Goal: Task Accomplishment & Management: Manage account settings

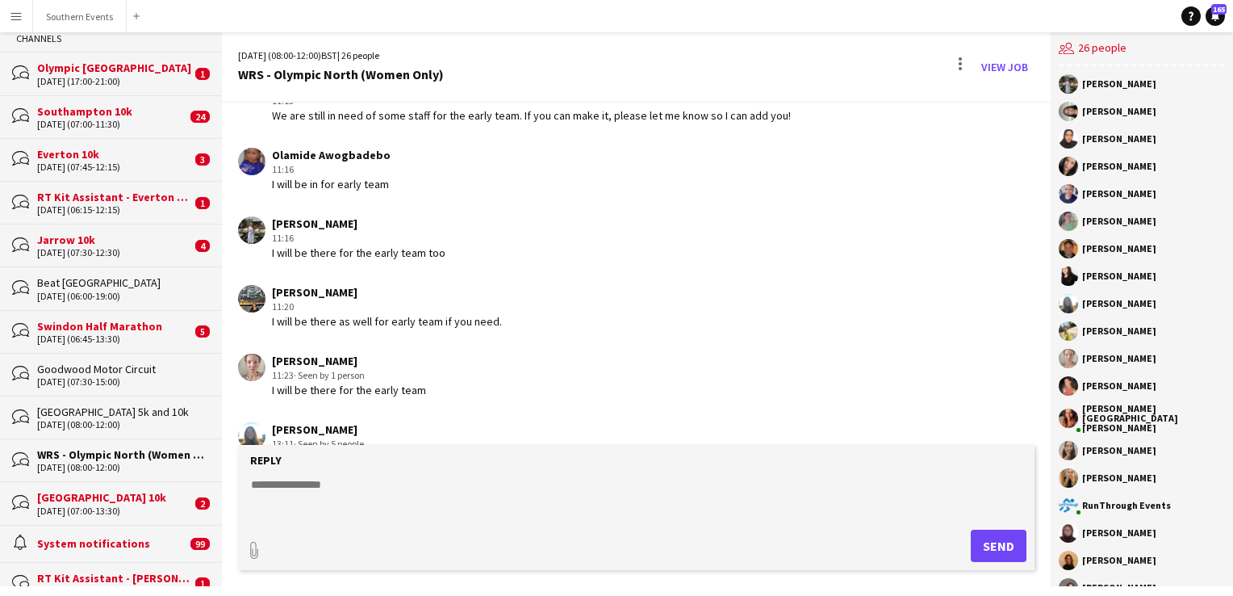
scroll to position [4251, 0]
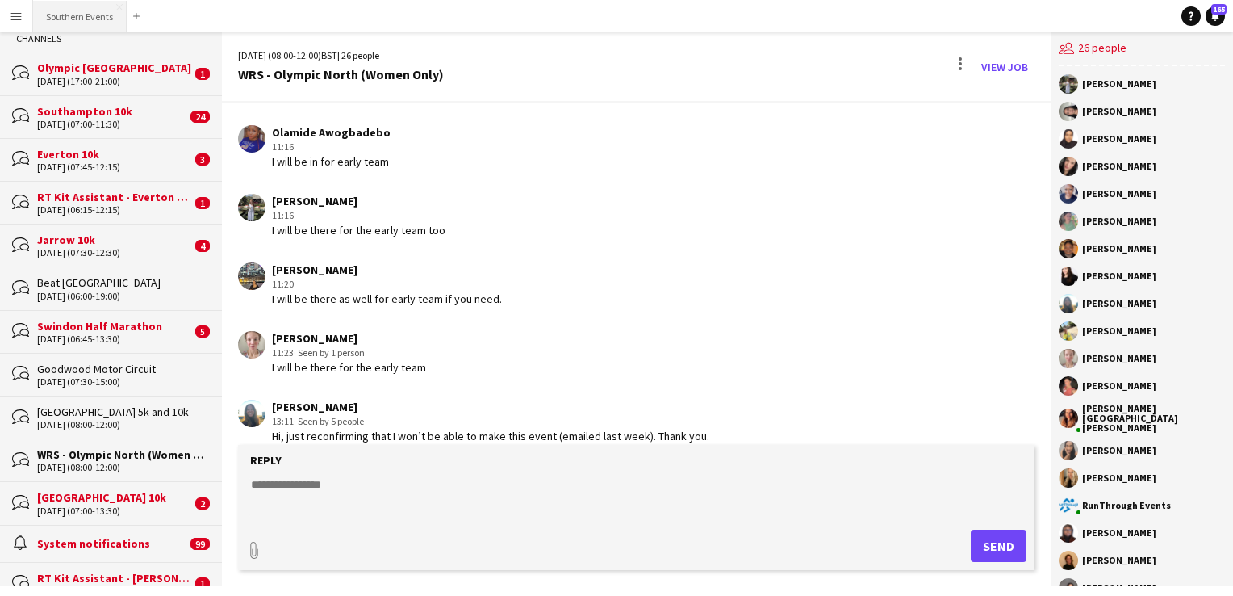
click at [87, 19] on button "Southern Events Close" at bounding box center [80, 16] width 94 height 31
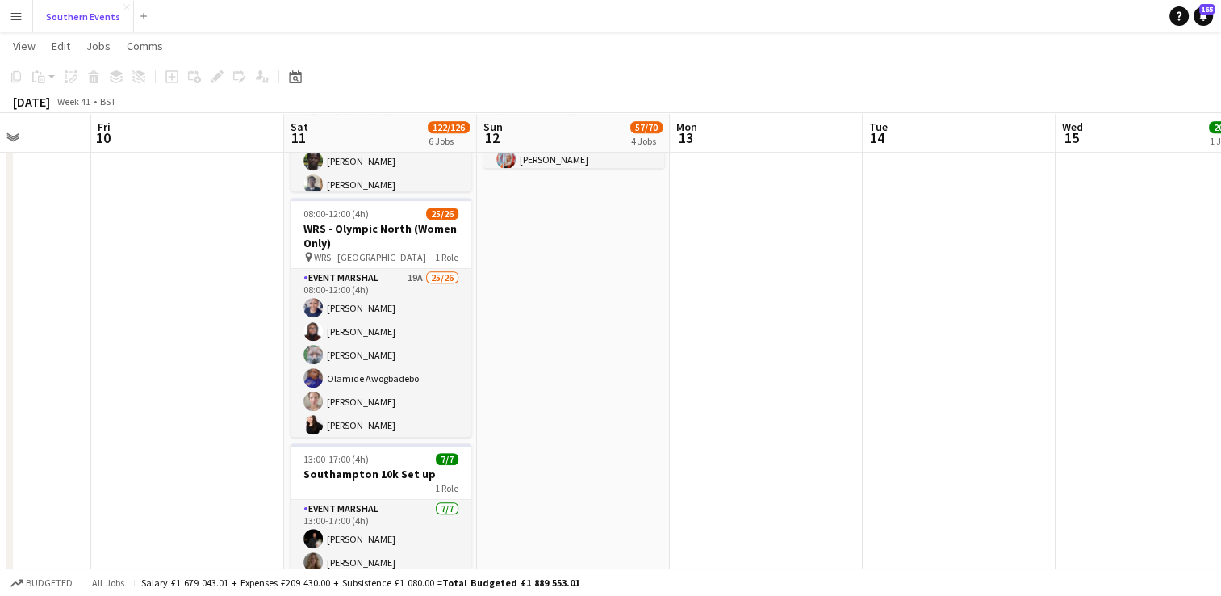
scroll to position [771, 0]
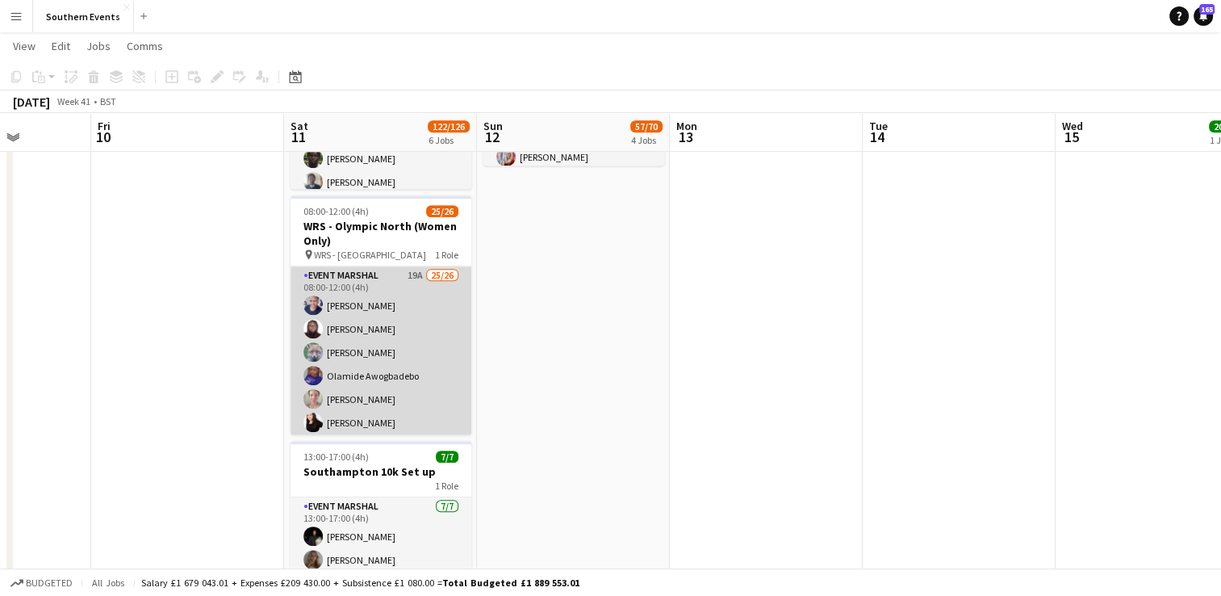
click at [387, 348] on app-card-role "Event Marshal 19A 25/26 08:00-12:00 (4h) [PERSON_NAME] Commodore [PERSON_NAME] …" at bounding box center [381, 588] width 181 height 645
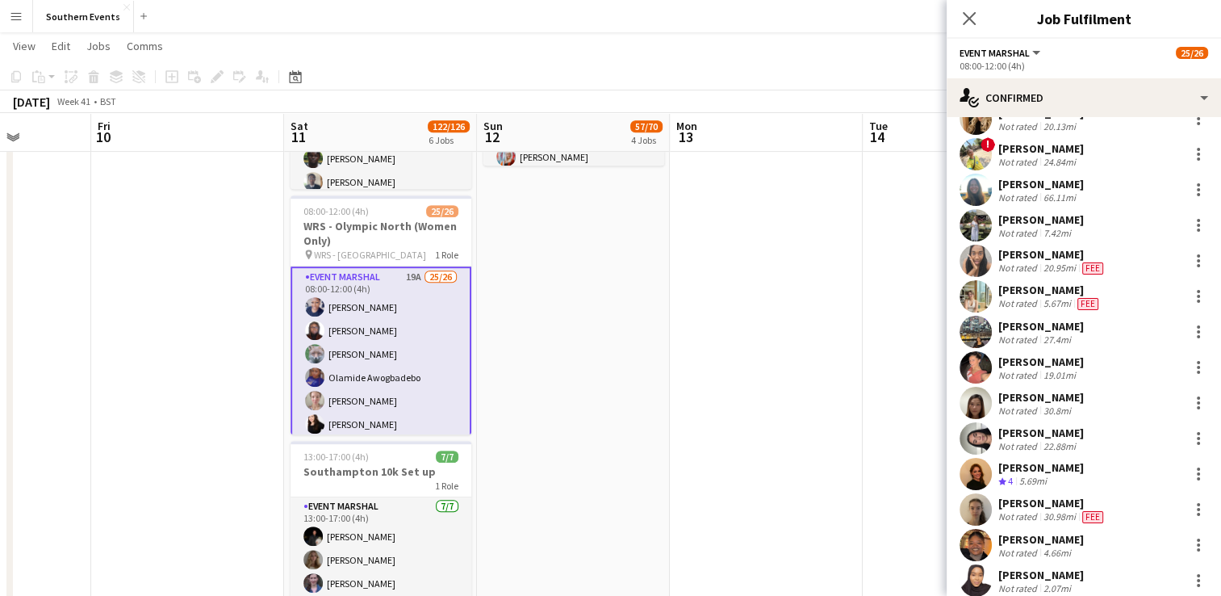
scroll to position [473, 0]
click at [1189, 182] on div at bounding box center [1198, 191] width 19 height 19
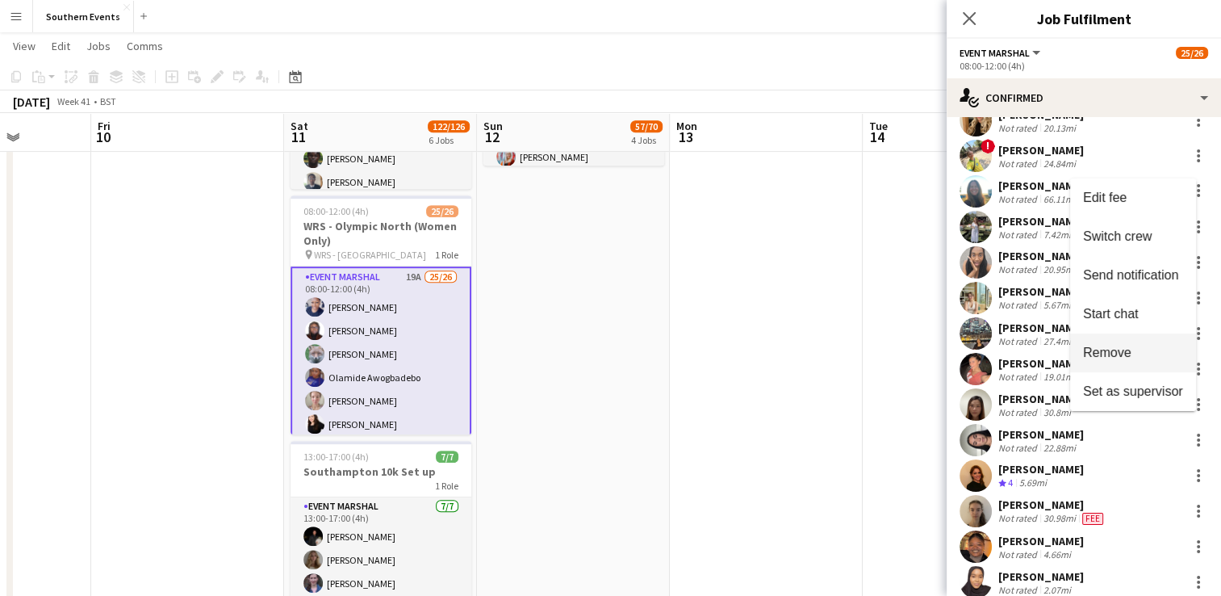
click at [1123, 353] on span "Remove" at bounding box center [1107, 352] width 48 height 14
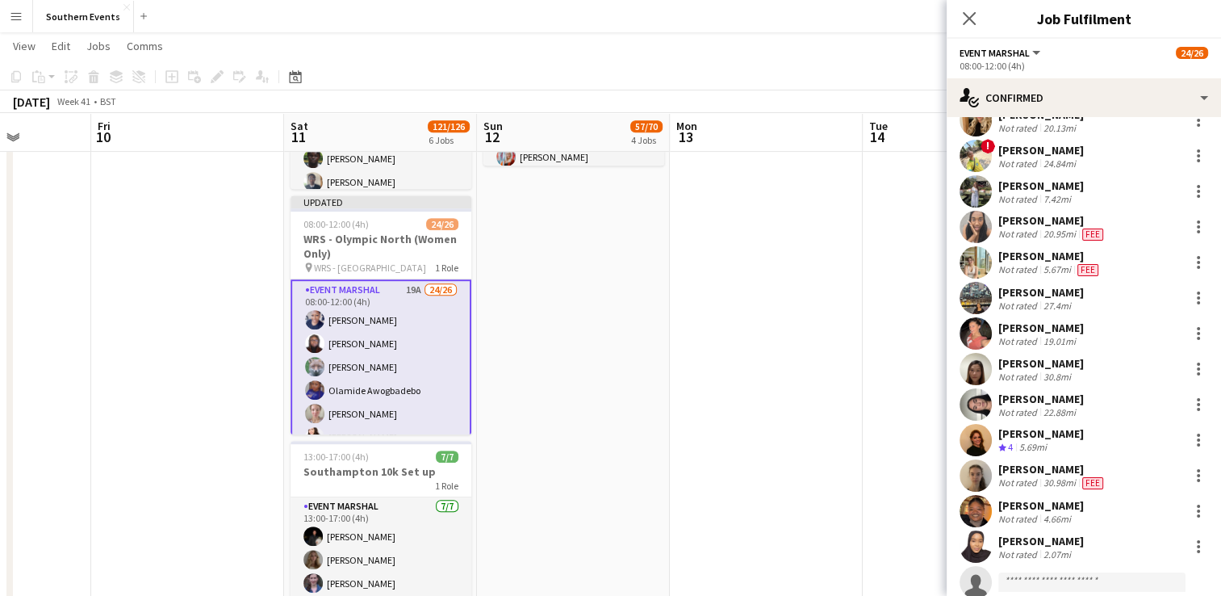
click at [847, 283] on app-date-cell at bounding box center [766, 62] width 193 height 1304
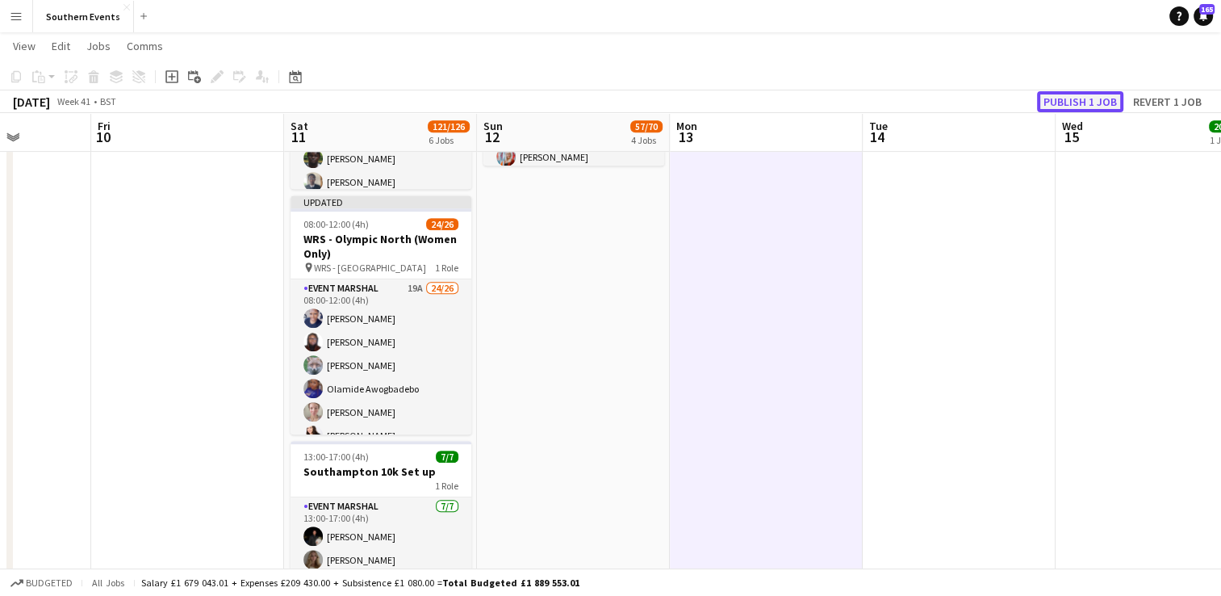
click at [1061, 110] on button "Publish 1 job" at bounding box center [1080, 101] width 86 height 21
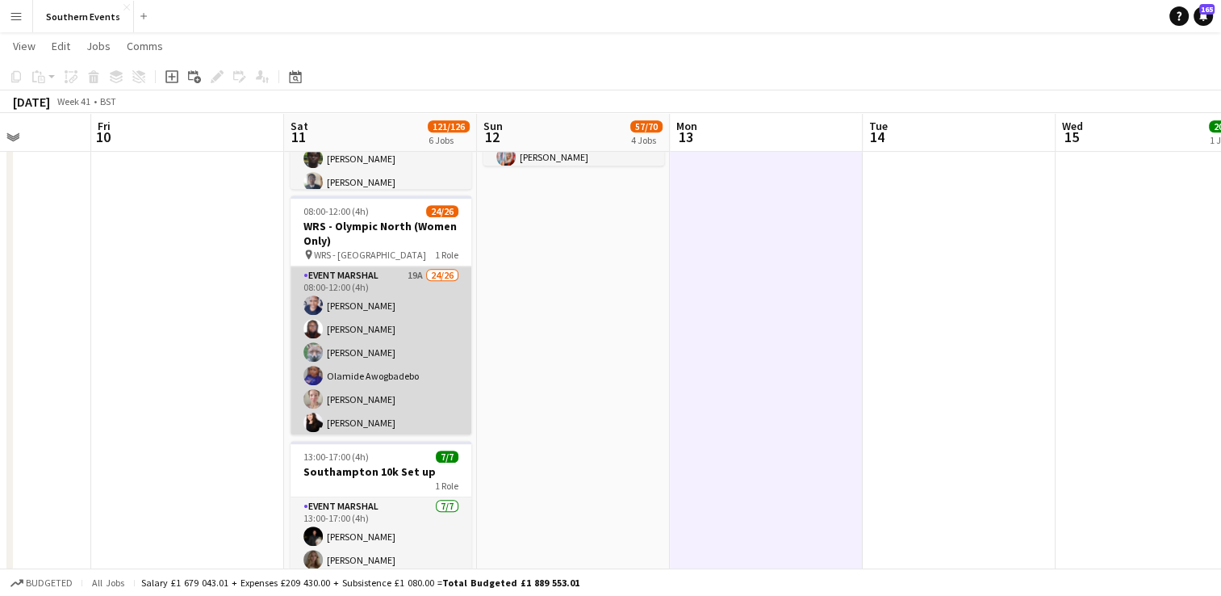
click at [413, 292] on app-card-role "Event Marshal 19A 24/26 08:00-12:00 (4h) [PERSON_NAME] Commodore [PERSON_NAME] …" at bounding box center [381, 588] width 181 height 645
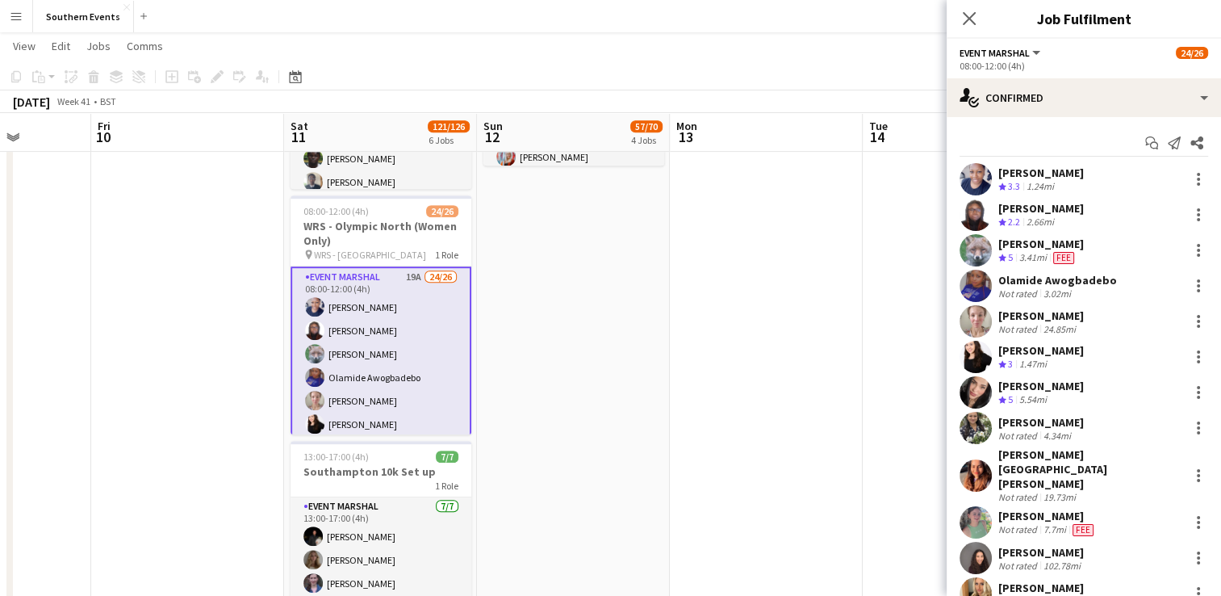
scroll to position [0, 0]
click at [1145, 144] on icon "Start chat" at bounding box center [1151, 142] width 13 height 13
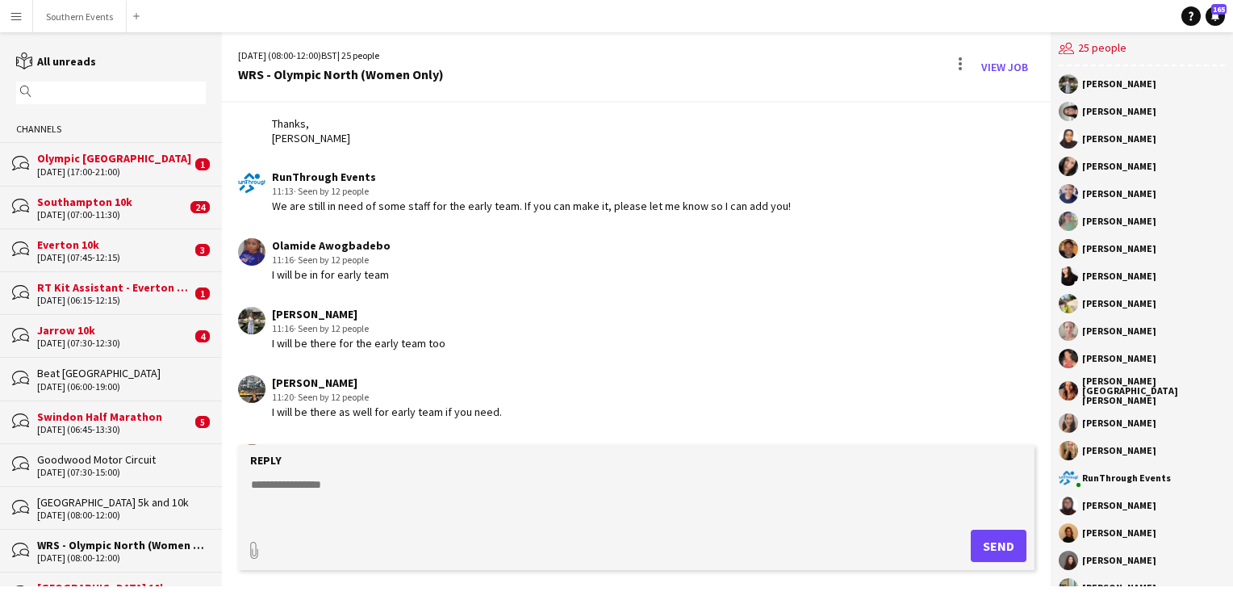
scroll to position [4251, 0]
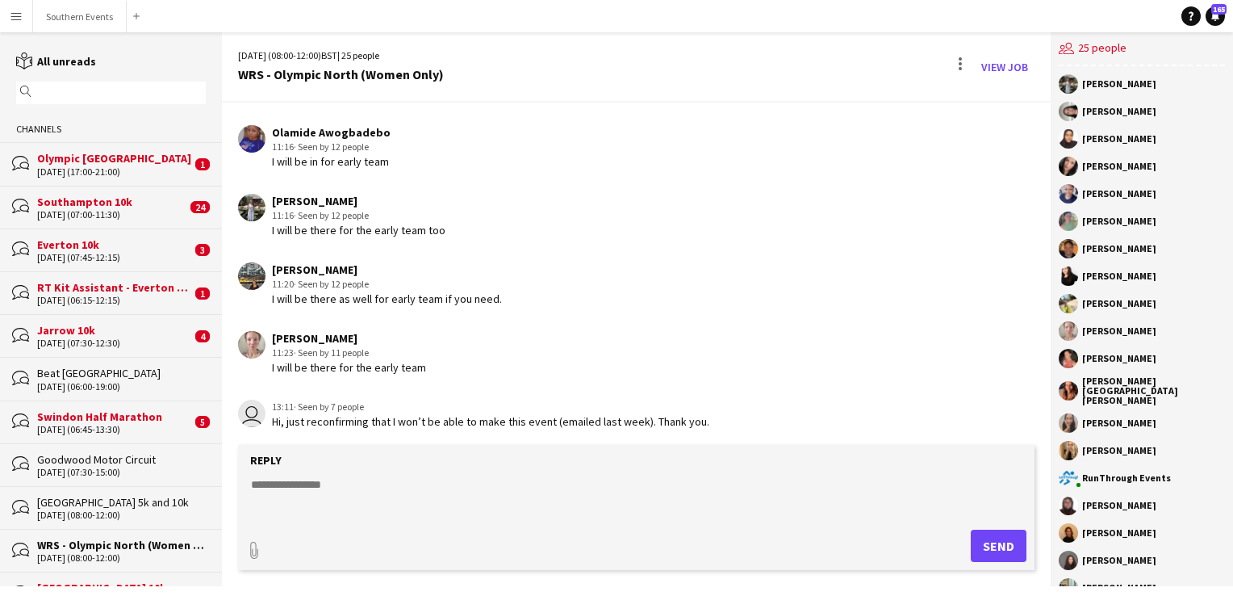
click at [316, 480] on textarea at bounding box center [639, 497] width 780 height 42
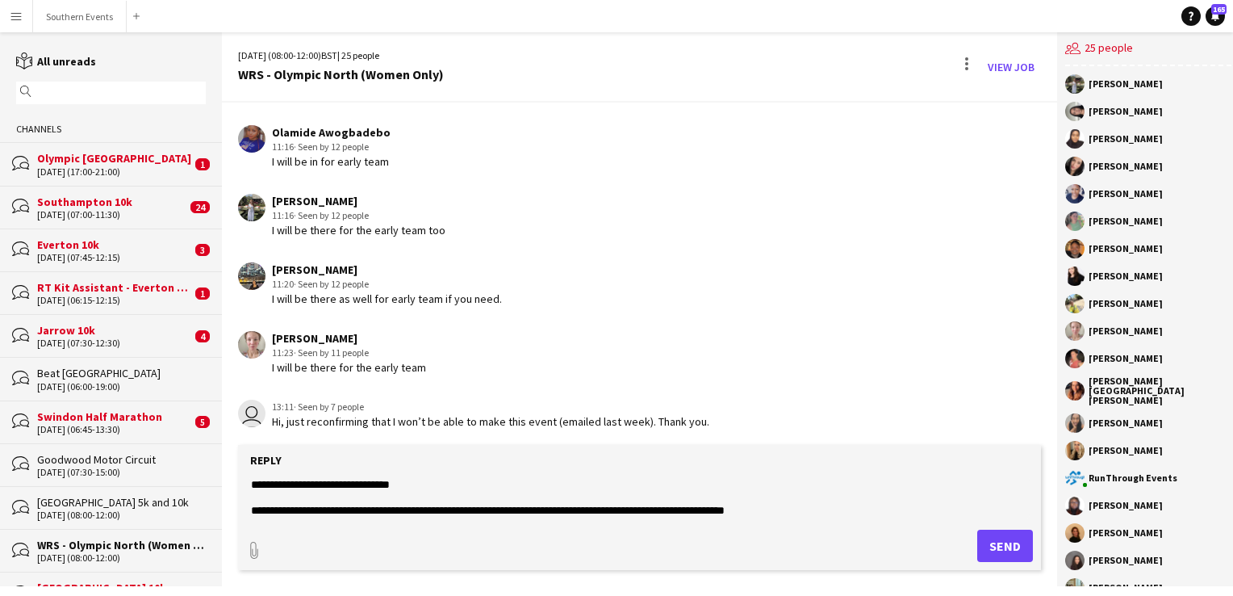
paste textarea "**********"
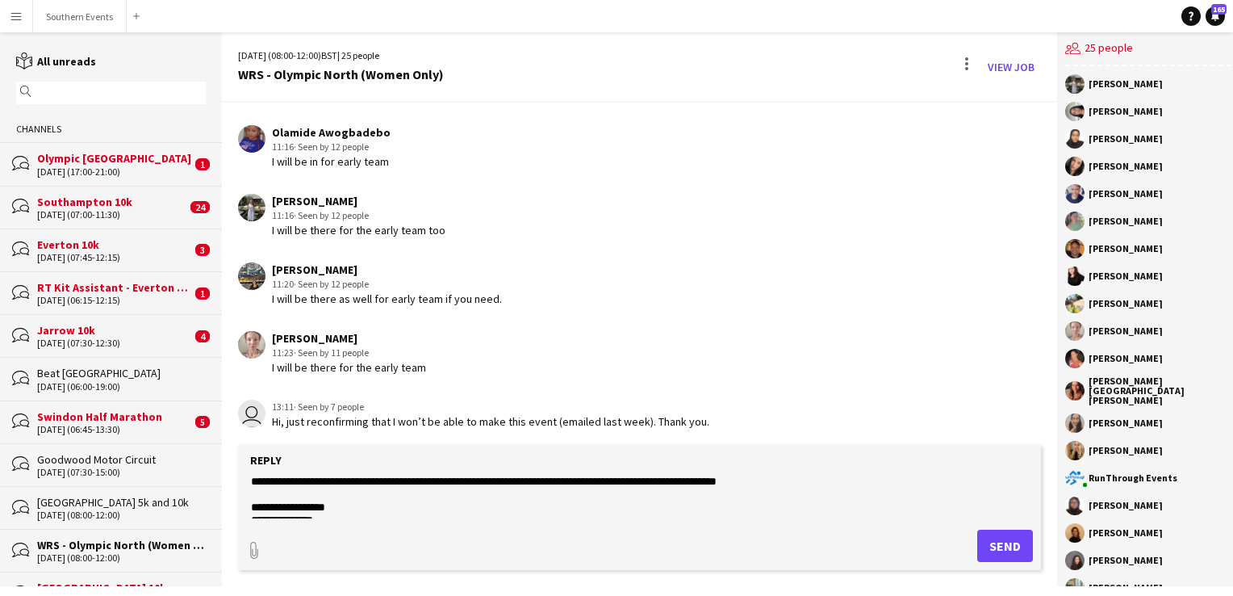
scroll to position [16, 0]
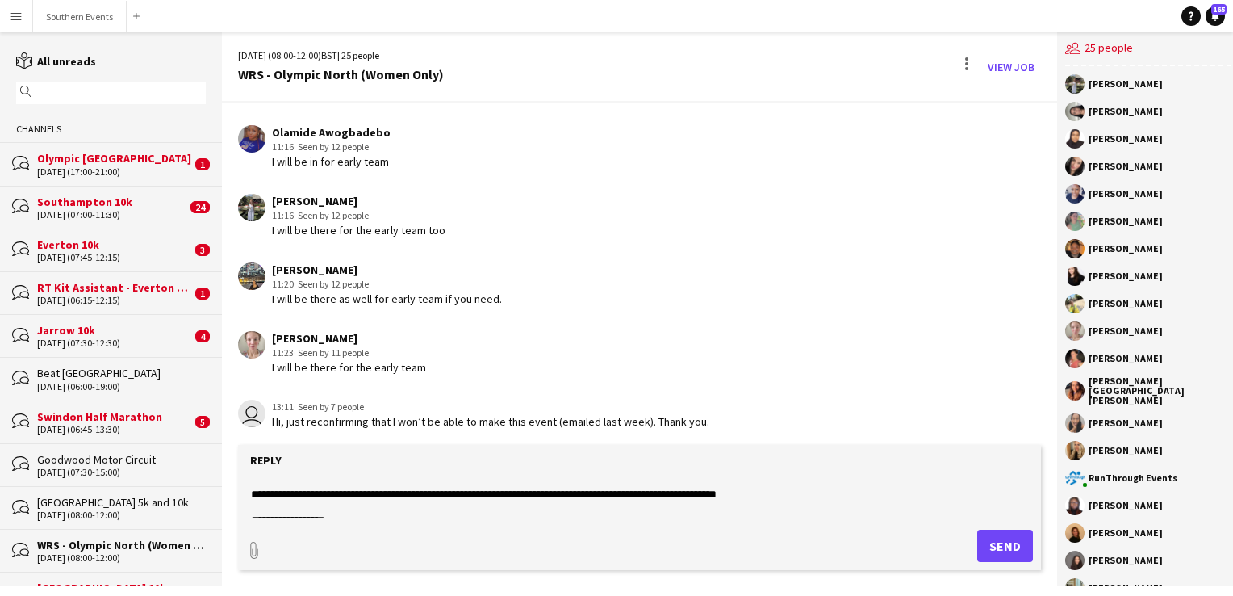
click at [794, 493] on textarea "**********" at bounding box center [639, 497] width 780 height 42
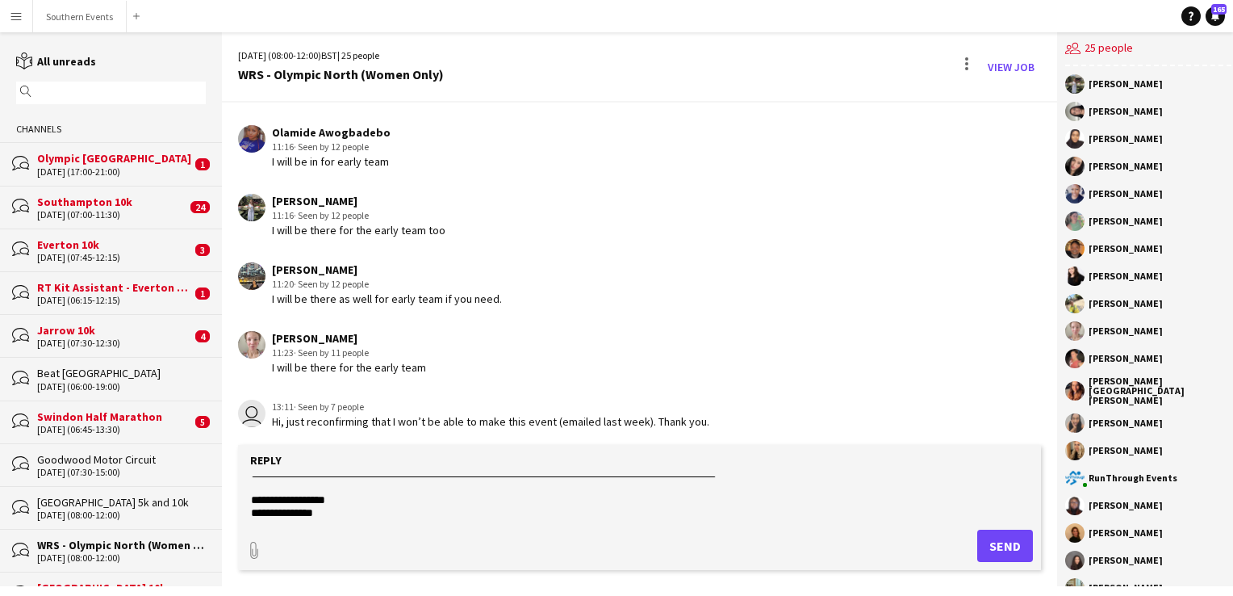
scroll to position [38, 0]
click at [254, 484] on textarea "**********" at bounding box center [639, 497] width 780 height 42
click at [343, 517] on textarea "**********" at bounding box center [639, 497] width 780 height 42
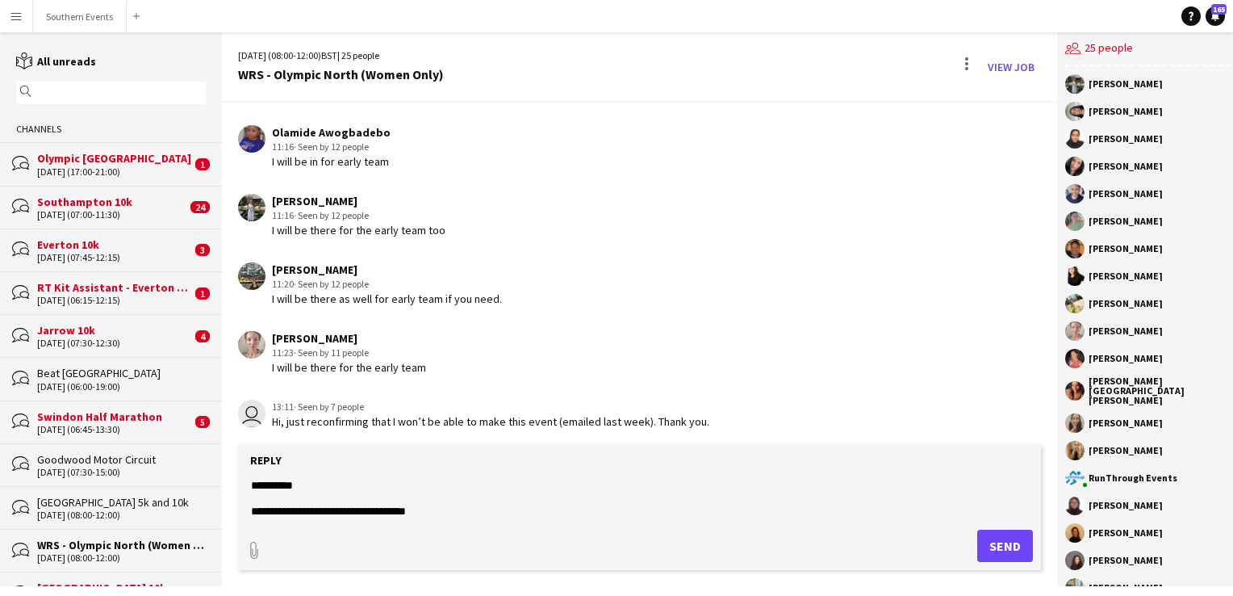
type textarea "**********"
click at [996, 547] on button "Send" at bounding box center [1005, 545] width 56 height 32
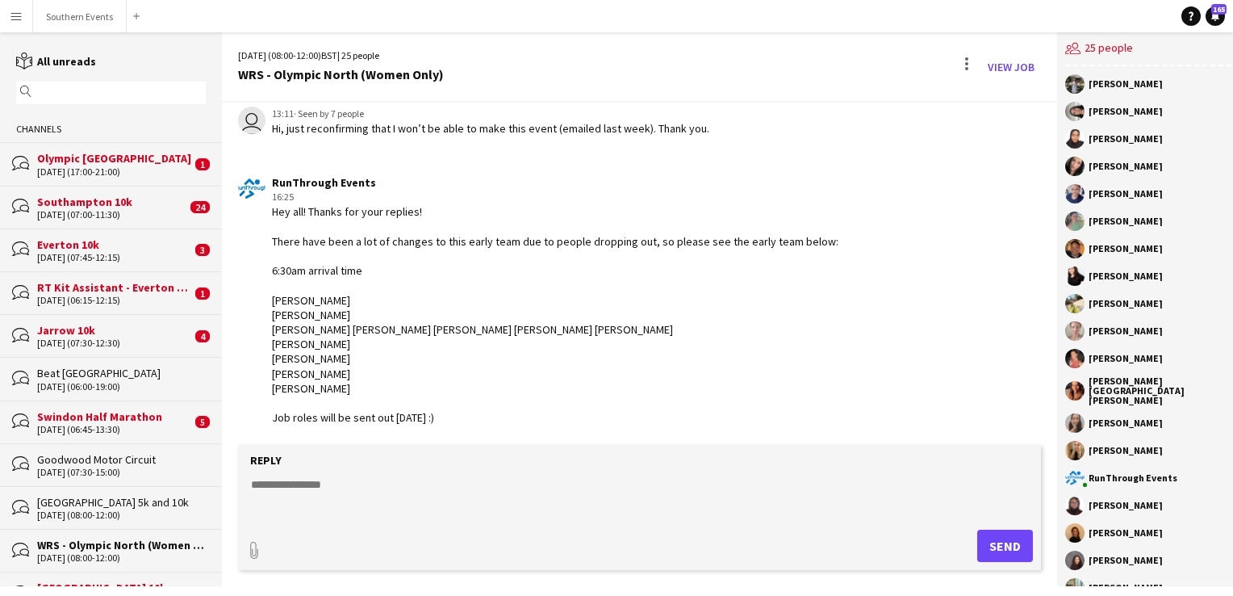
click at [71, 92] on input "text" at bounding box center [119, 93] width 166 height 15
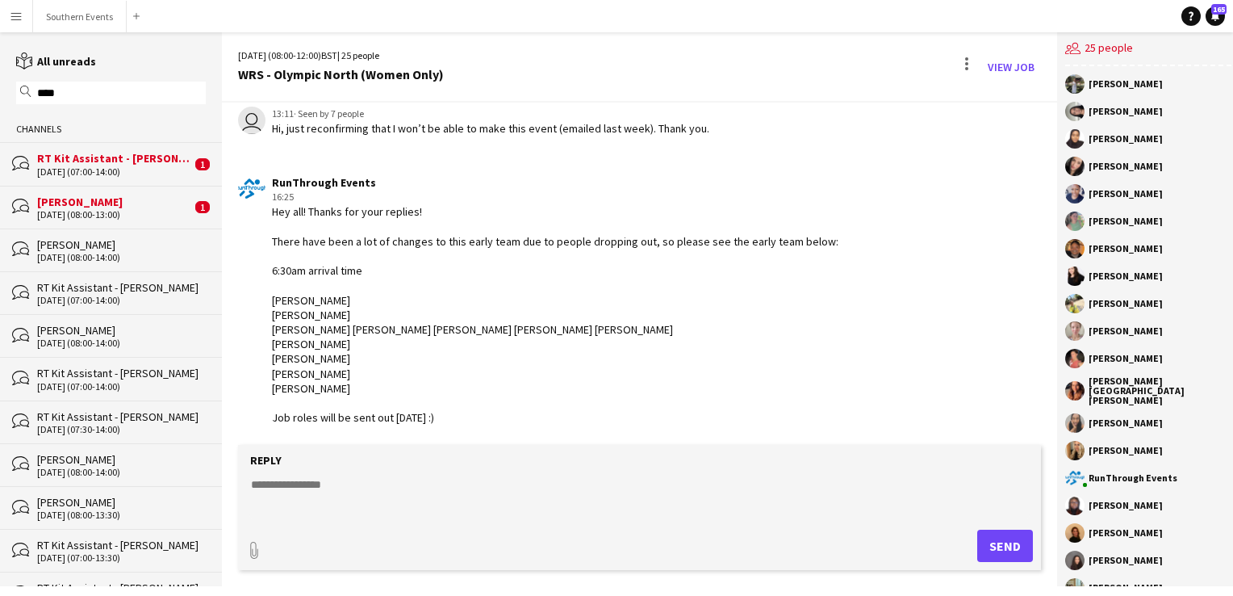
type input "****"
click at [111, 204] on div "[PERSON_NAME]" at bounding box center [114, 201] width 154 height 15
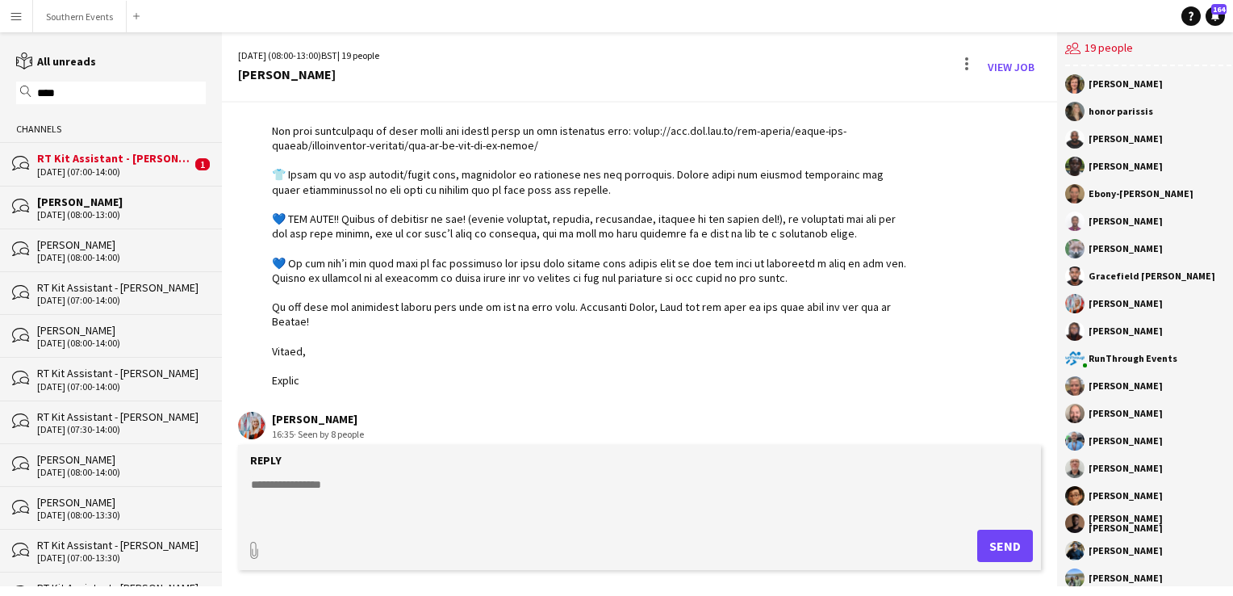
scroll to position [2090, 0]
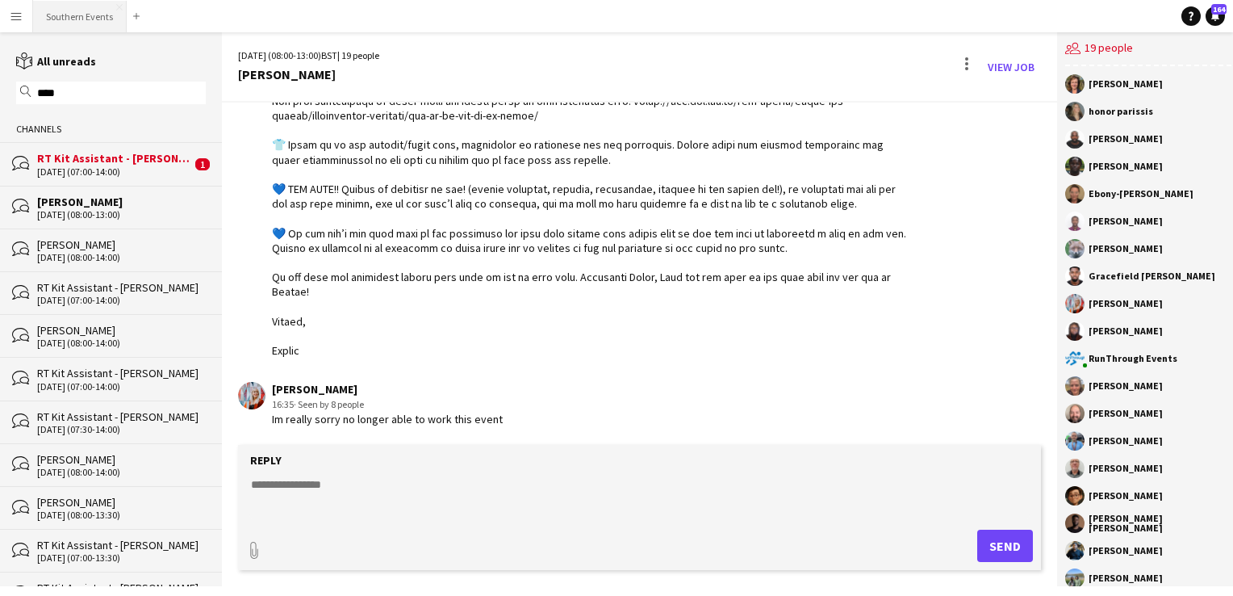
click at [78, 15] on button "Southern Events Close" at bounding box center [80, 16] width 94 height 31
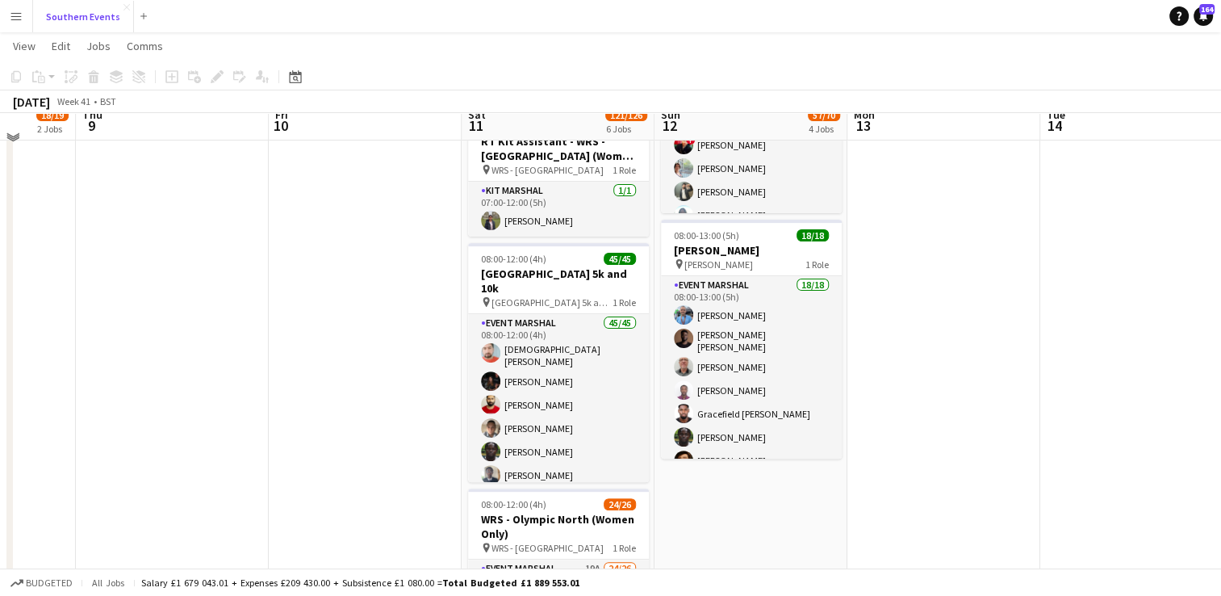
scroll to position [478, 0]
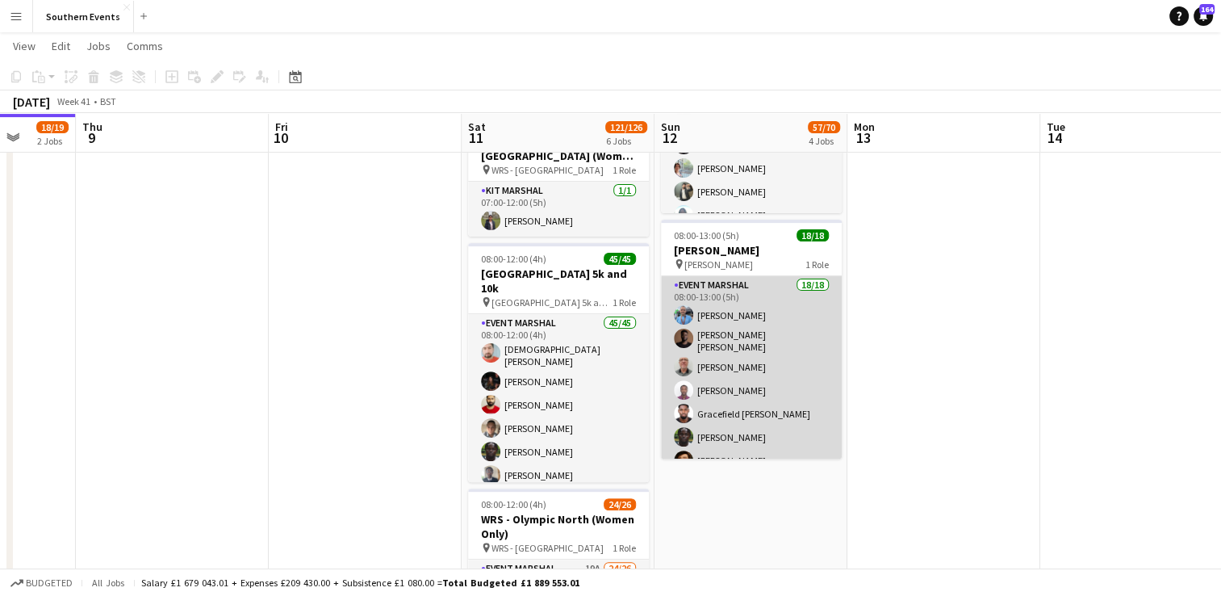
click at [772, 361] on app-card-role "Event Marshal 18/18 08:00-13:00 (5h) [PERSON_NAME] [PERSON_NAME] [PERSON_NAME] …" at bounding box center [751, 505] width 181 height 458
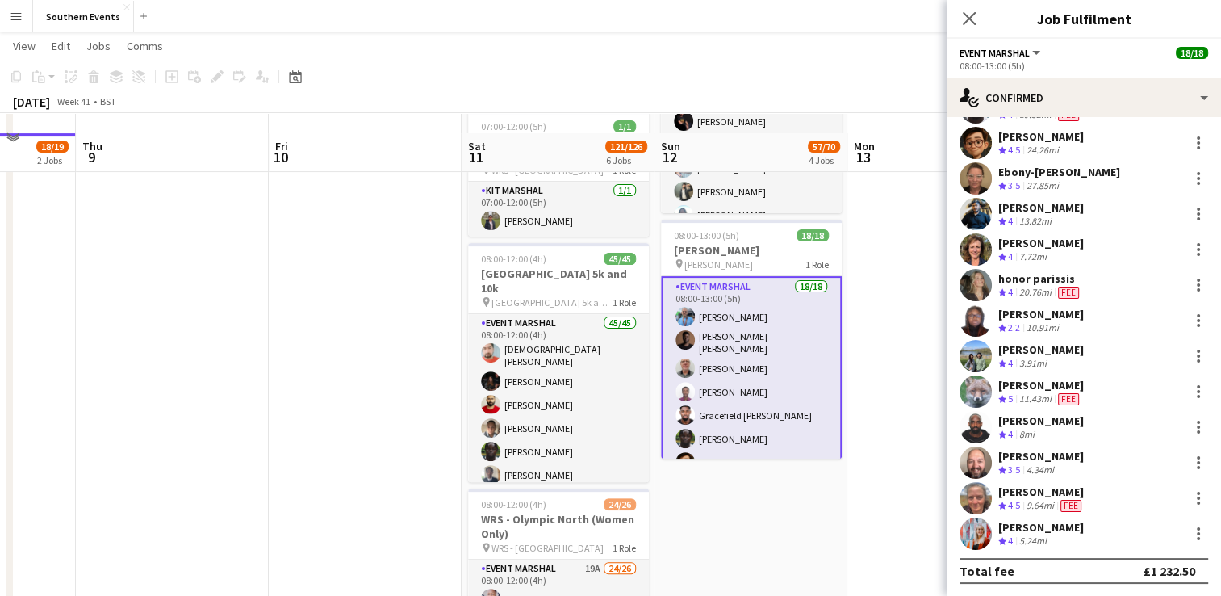
scroll to position [504, 0]
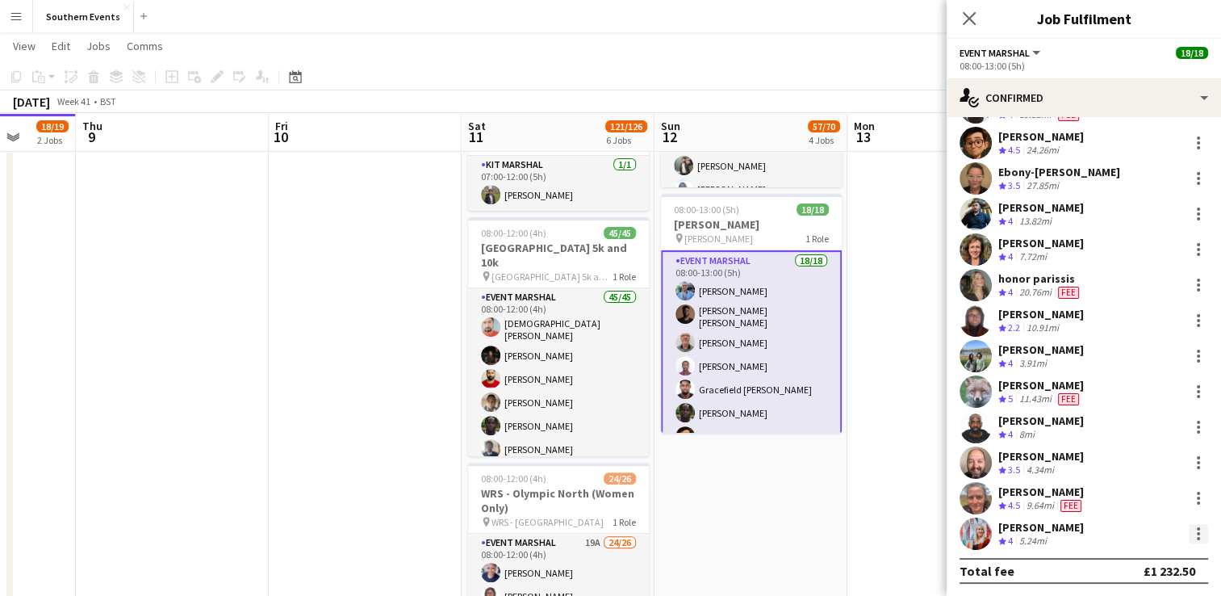
click at [1189, 534] on div at bounding box center [1198, 533] width 19 height 19
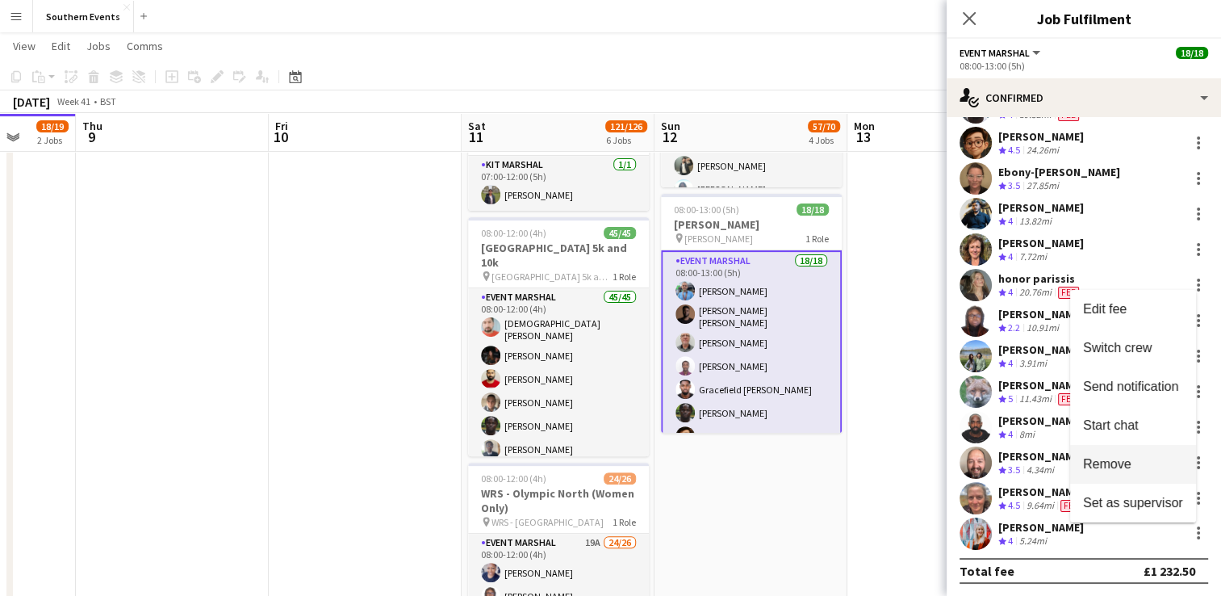
click at [1098, 470] on span "Remove" at bounding box center [1107, 464] width 48 height 14
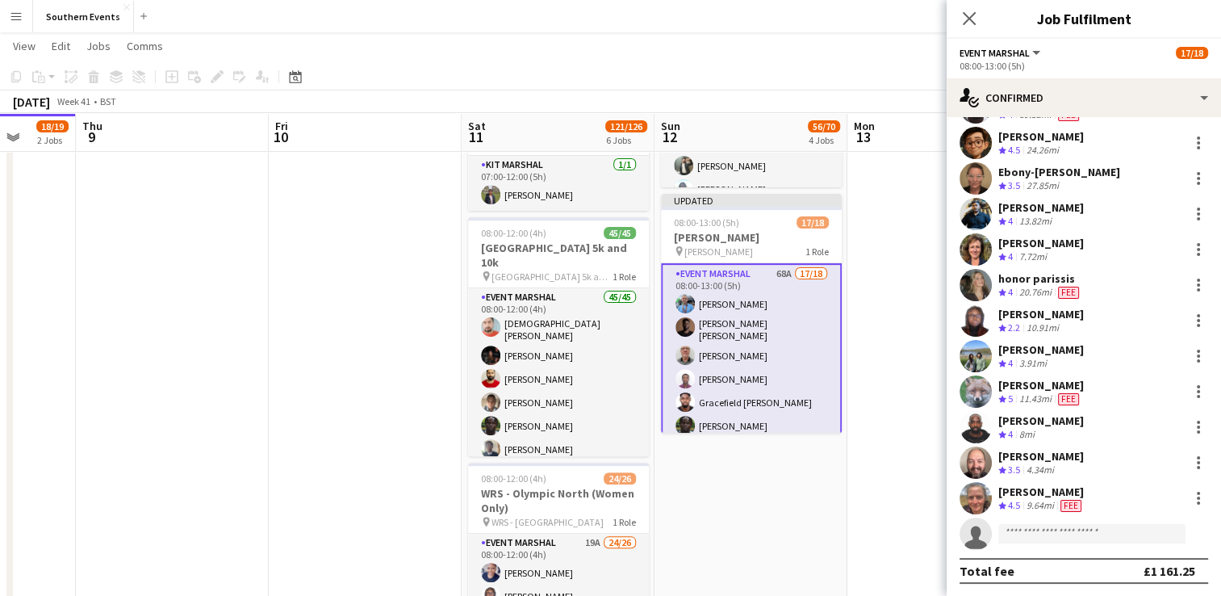
click at [833, 495] on app-date-cell "06:00-11:30 (5h30m) 1/1 RT Kit Assistant - [GEOGRAPHIC_DATA] 10k pin [GEOGRAPHI…" at bounding box center [750, 329] width 193 height 1304
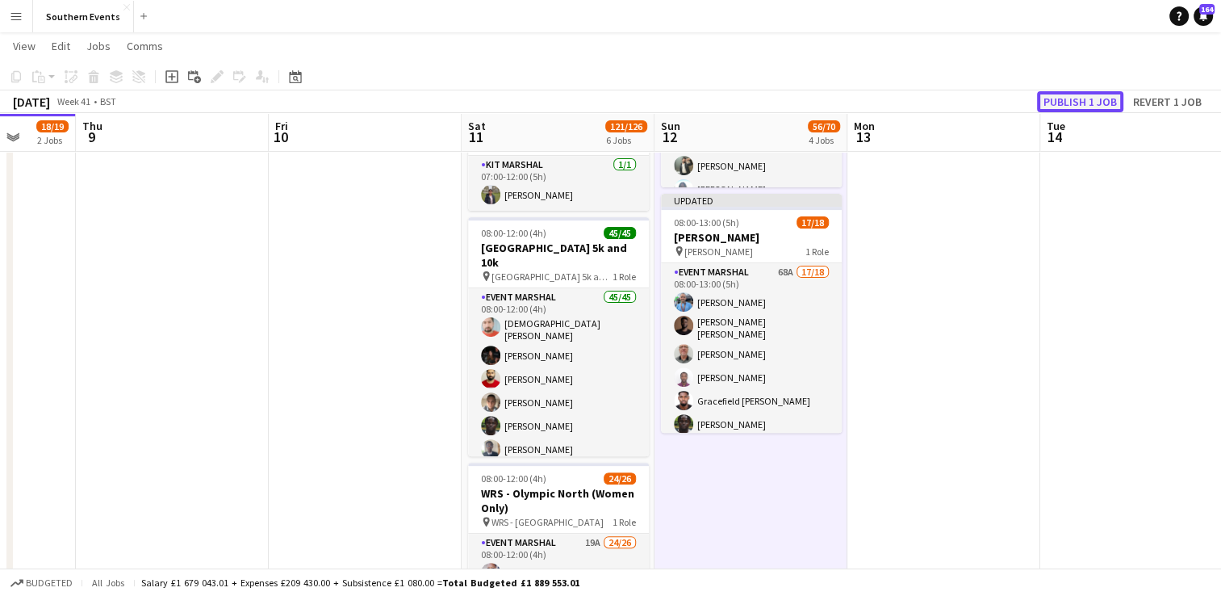
click at [1068, 95] on button "Publish 1 job" at bounding box center [1080, 101] width 86 height 21
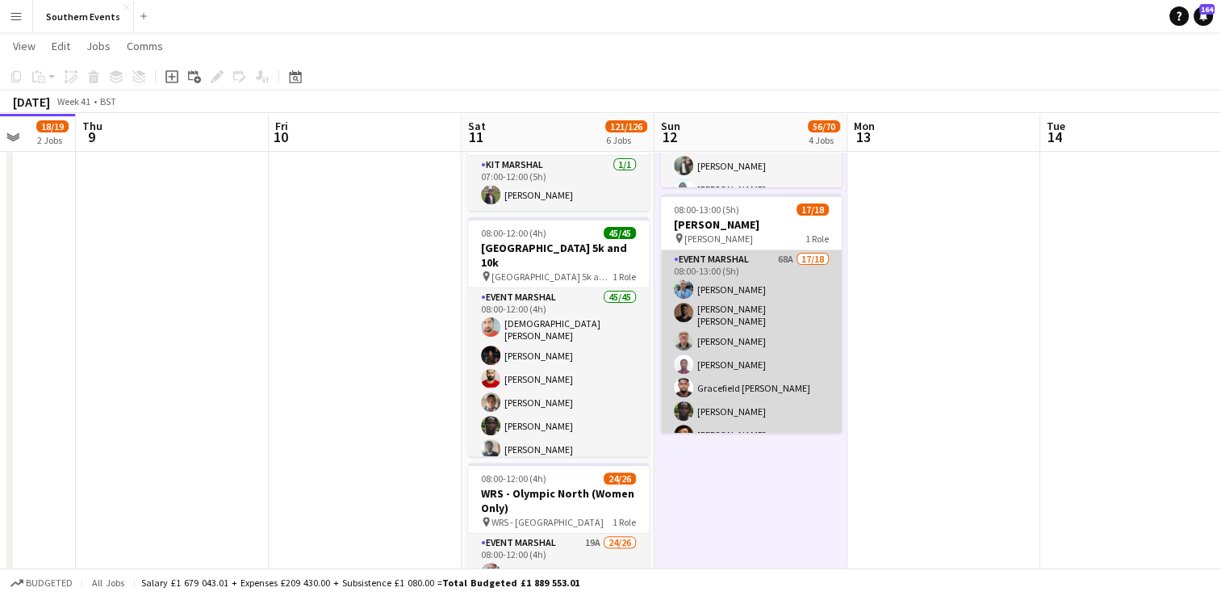
click at [776, 333] on app-card-role "Event Marshal 68A 17/18 08:00-13:00 (5h) [PERSON_NAME] [PERSON_NAME] [PERSON_NA…" at bounding box center [751, 479] width 181 height 458
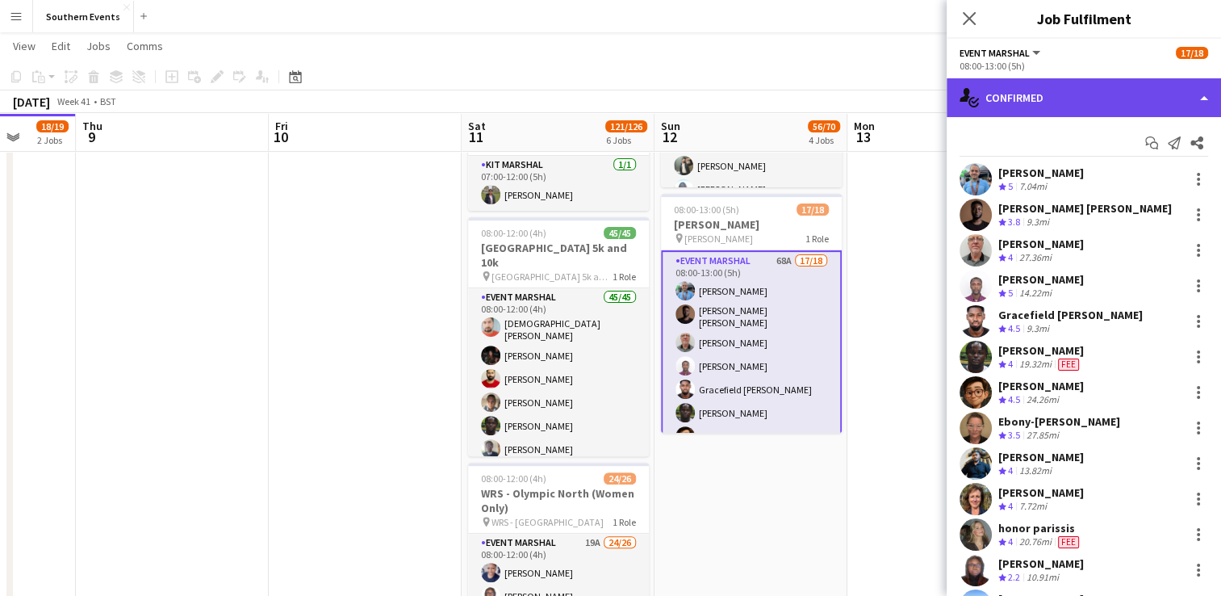
click at [1100, 84] on div "single-neutral-actions-check-2 Confirmed" at bounding box center [1084, 97] width 274 height 39
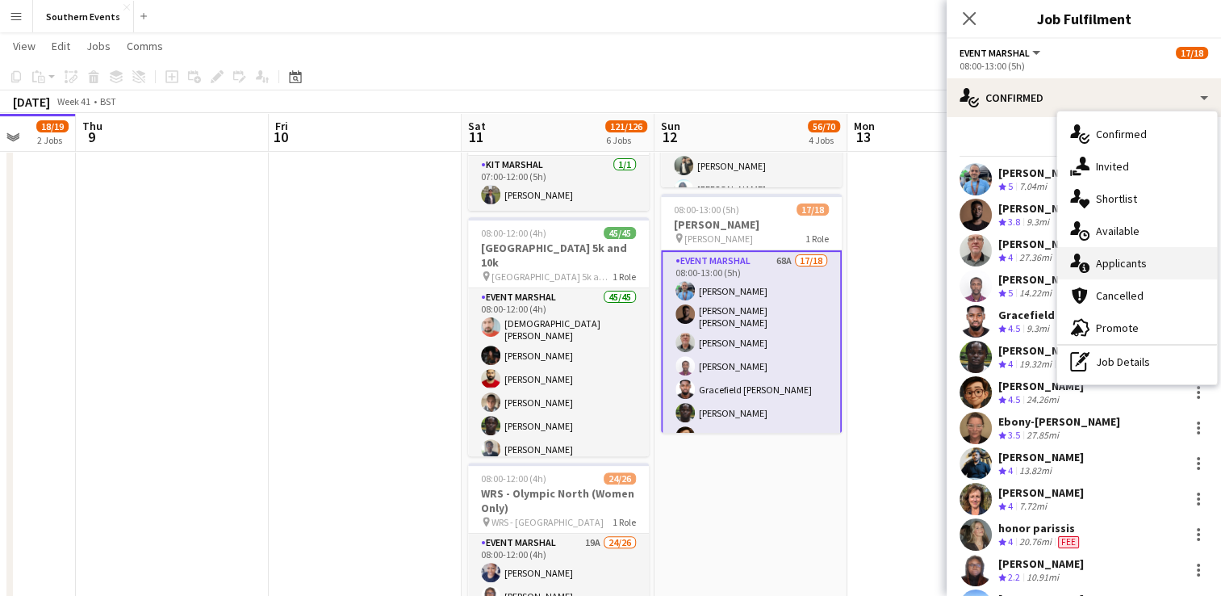
click at [1127, 252] on div "single-neutral-actions-information Applicants" at bounding box center [1137, 263] width 160 height 32
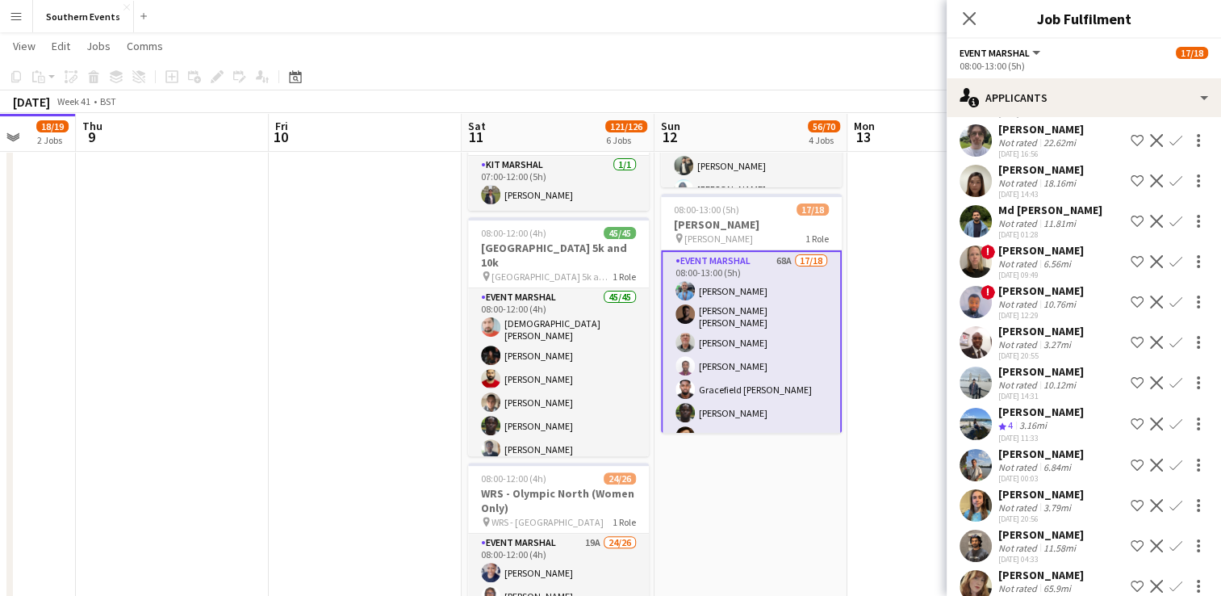
scroll to position [2368, 0]
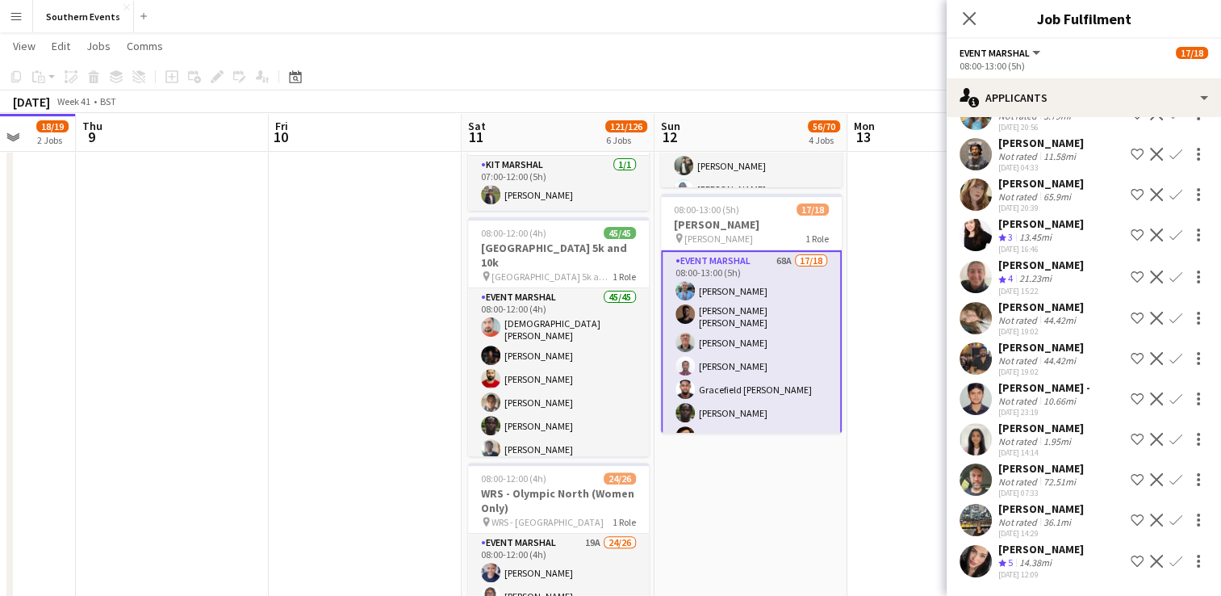
click at [1166, 551] on button "Confirm" at bounding box center [1175, 560] width 19 height 19
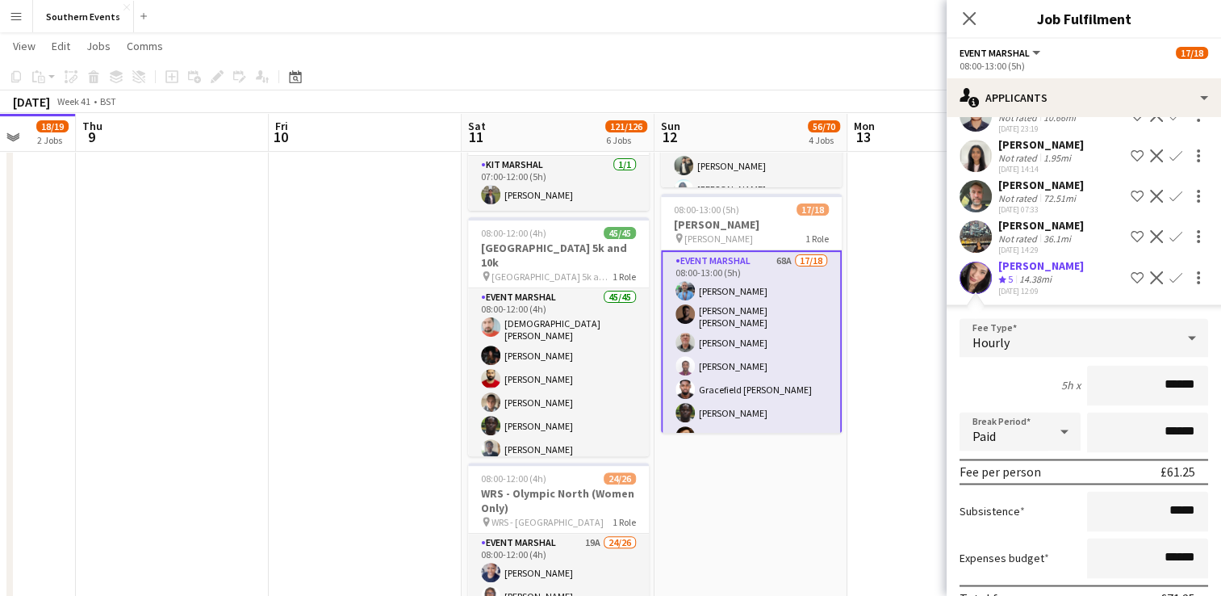
scroll to position [2674, 0]
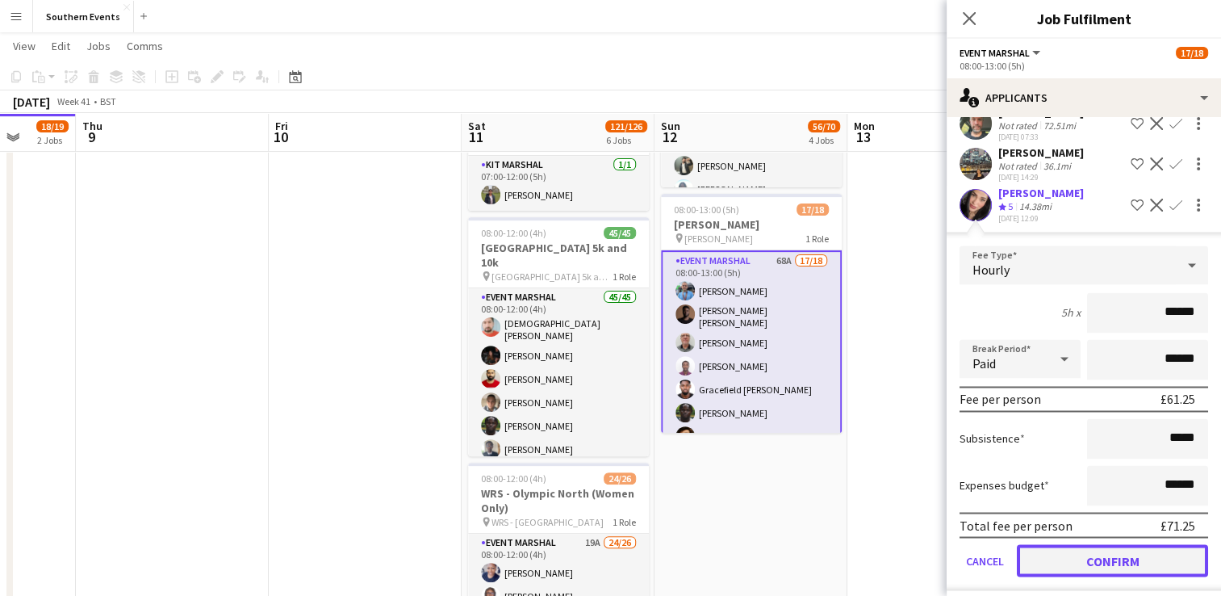
click at [1081, 546] on button "Confirm" at bounding box center [1112, 560] width 191 height 32
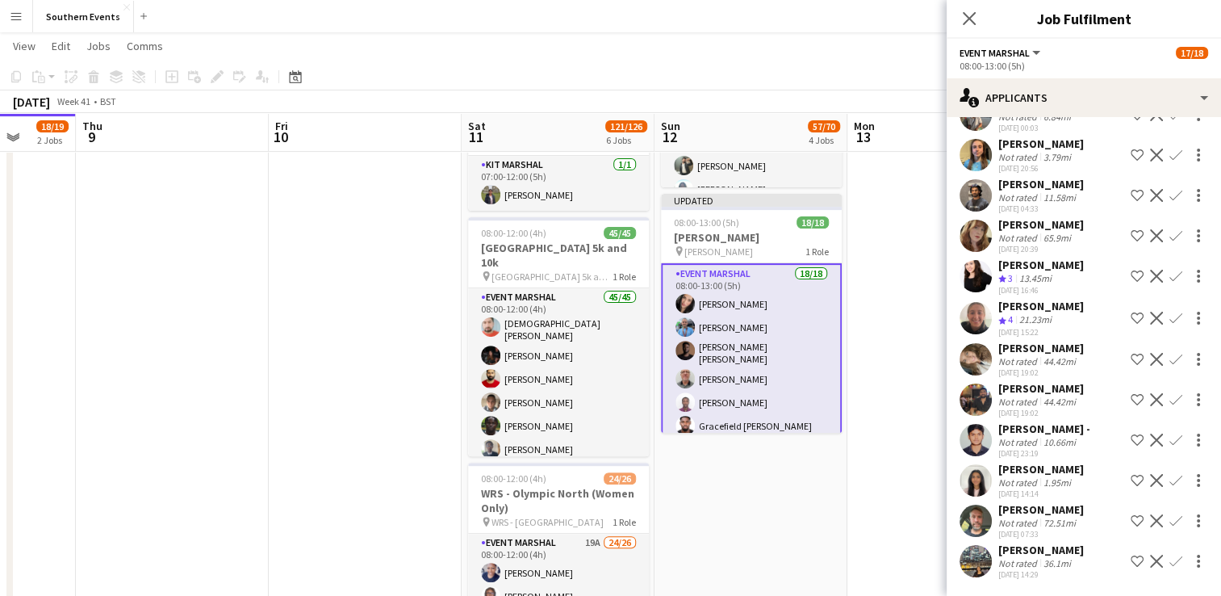
scroll to position [2269, 0]
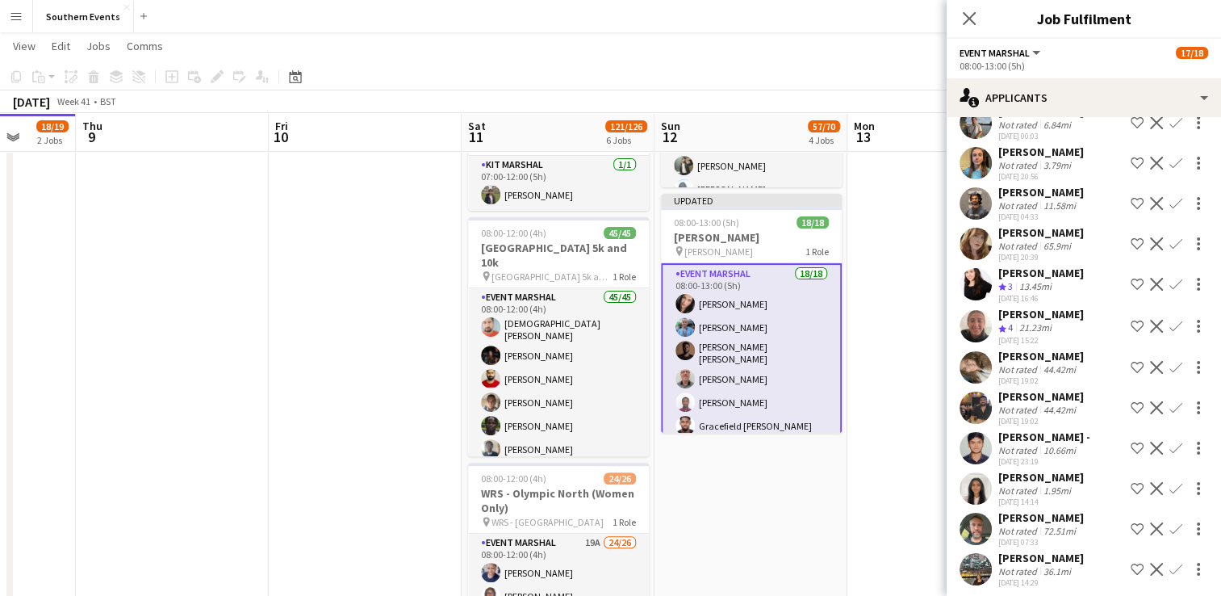
click at [740, 459] on app-date-cell "06:00-11:30 (5h30m) 1/1 RT Kit Assistant - [GEOGRAPHIC_DATA] 10k pin [GEOGRAPHI…" at bounding box center [750, 329] width 193 height 1304
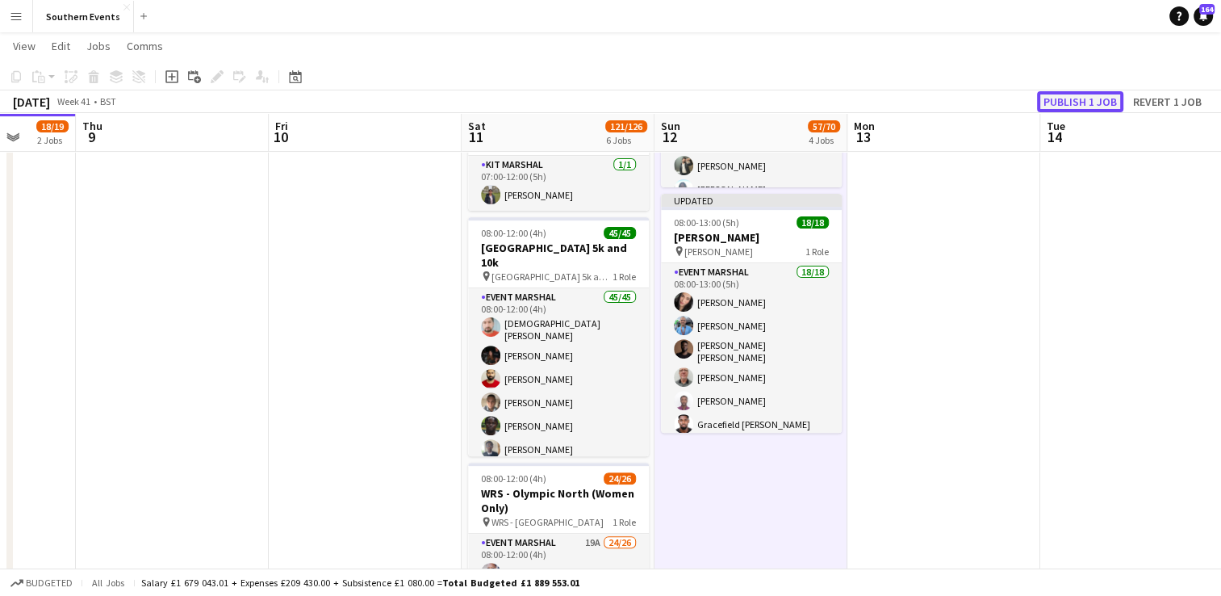
click at [1079, 108] on button "Publish 1 job" at bounding box center [1080, 101] width 86 height 21
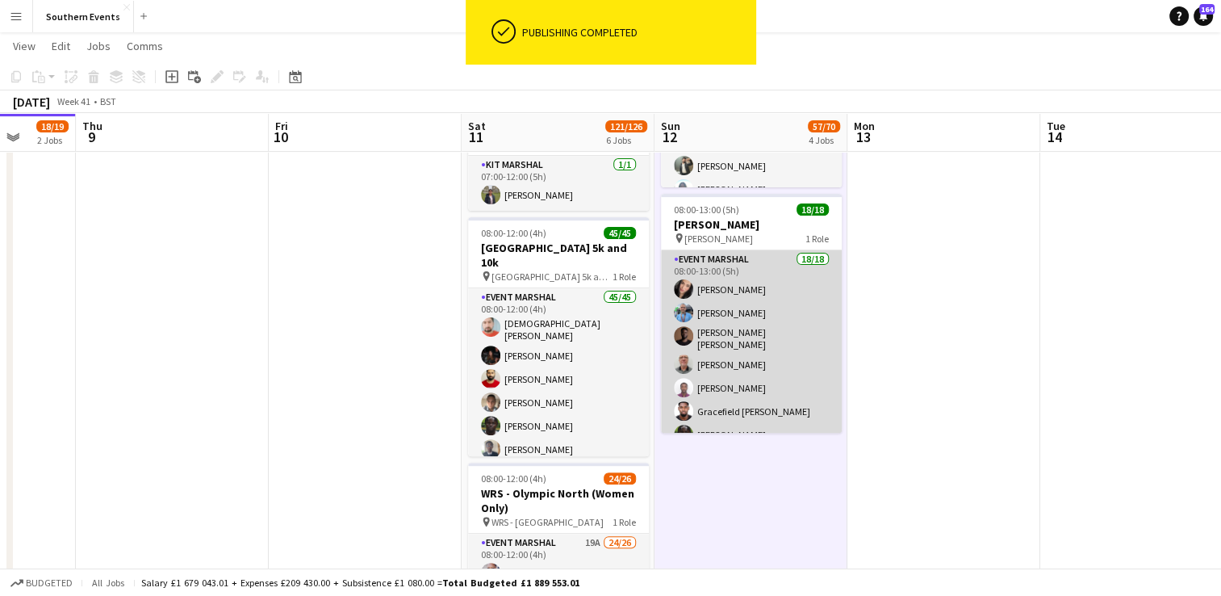
click at [792, 290] on app-card-role "Event Marshal 18/18 08:00-13:00 (5h) [PERSON_NAME] [PERSON_NAME] [PERSON_NAME] …" at bounding box center [751, 479] width 181 height 458
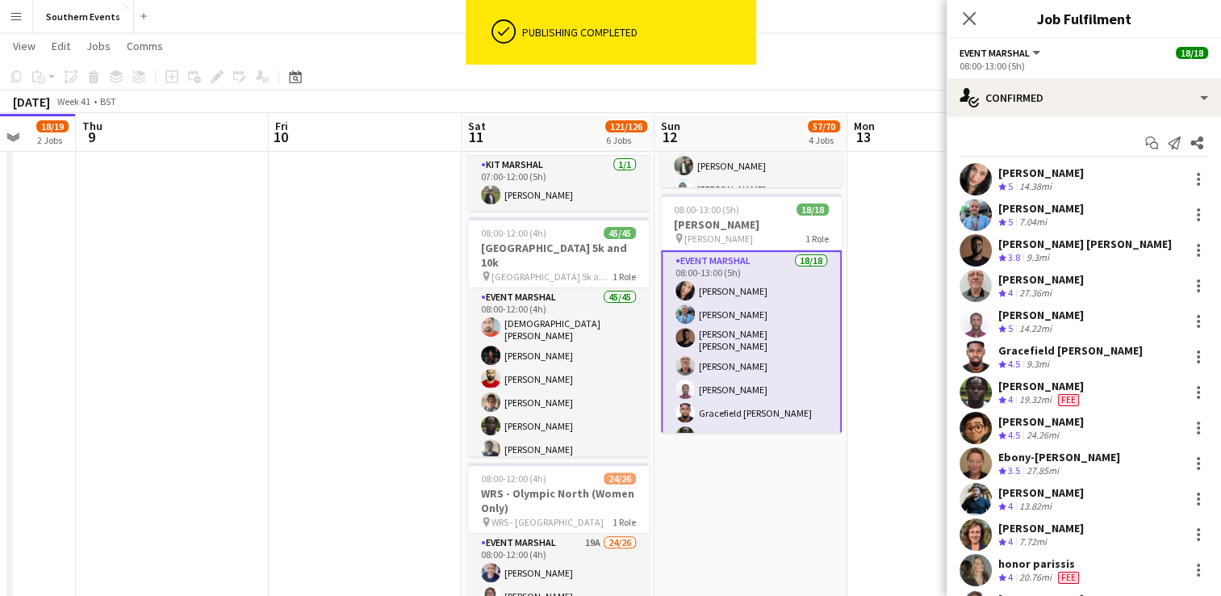
drag, startPoint x: 1000, startPoint y: 170, endPoint x: 1088, endPoint y: 169, distance: 88.0
click at [1088, 169] on div "[PERSON_NAME] Crew rating 5 14.38mi" at bounding box center [1084, 179] width 274 height 32
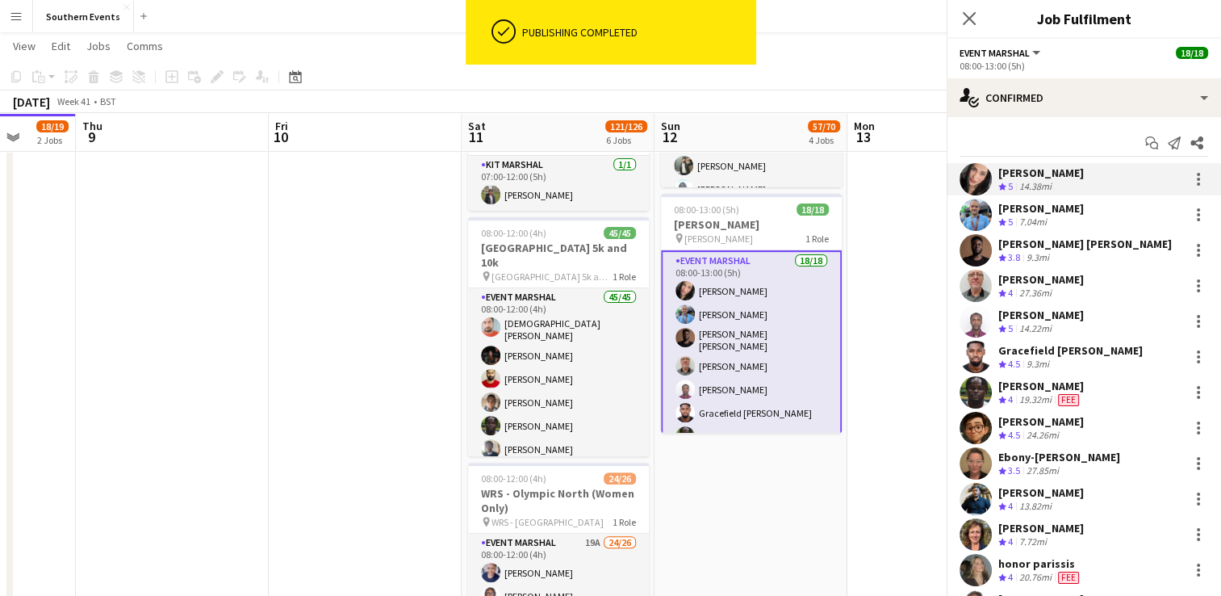
copy div "[PERSON_NAME]"
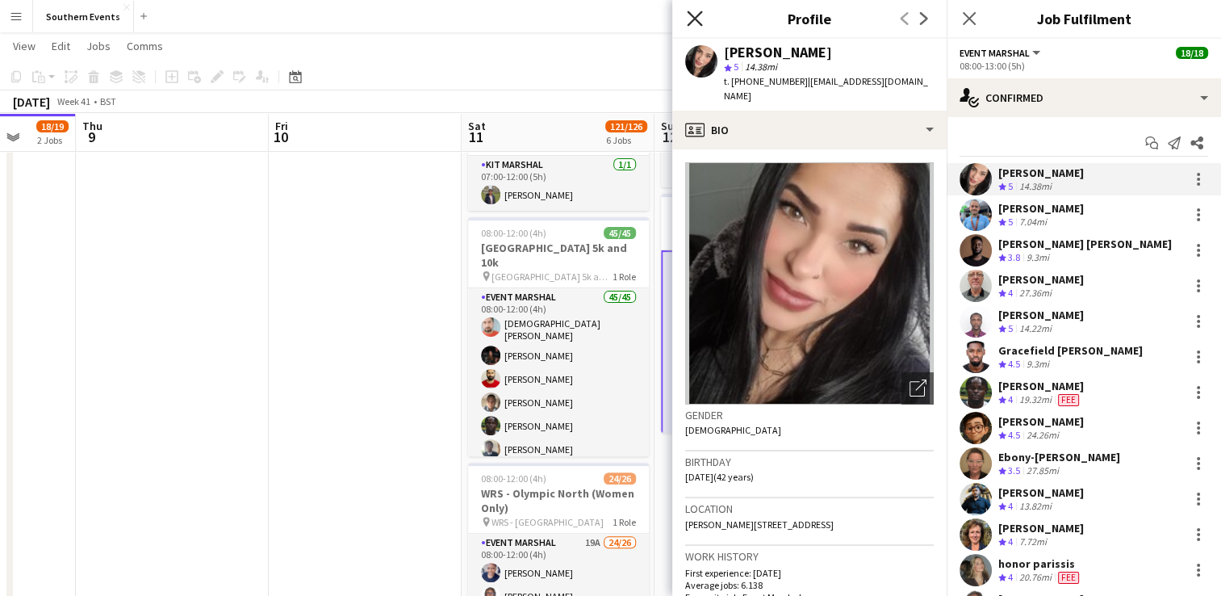
click at [694, 18] on icon at bounding box center [694, 17] width 15 height 15
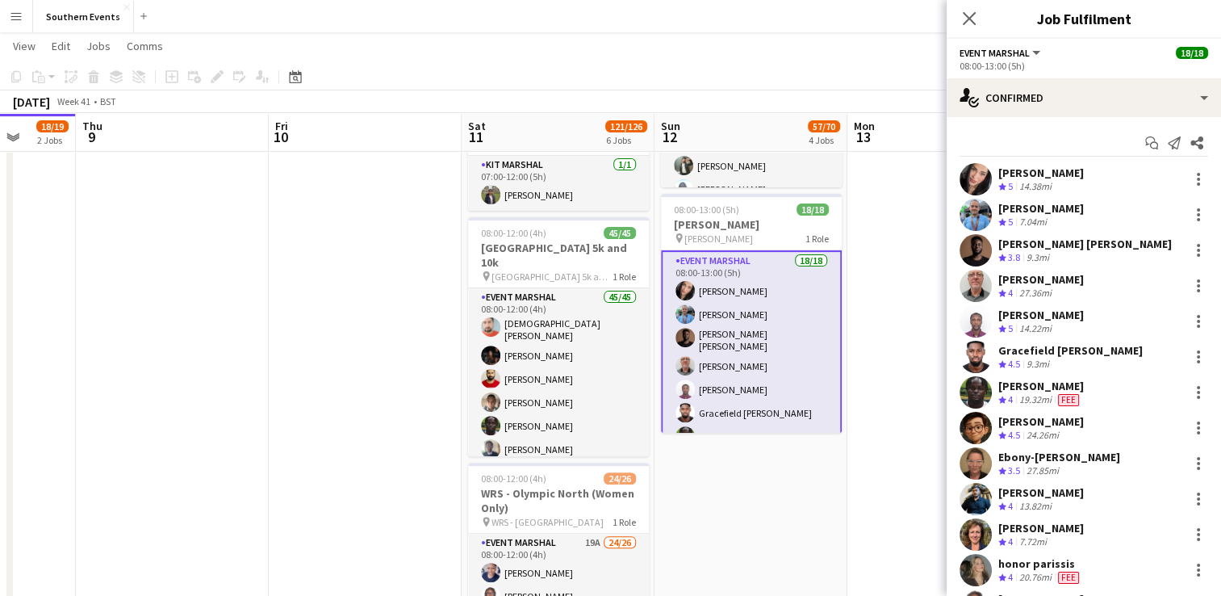
click at [870, 270] on app-date-cell at bounding box center [943, 329] width 193 height 1304
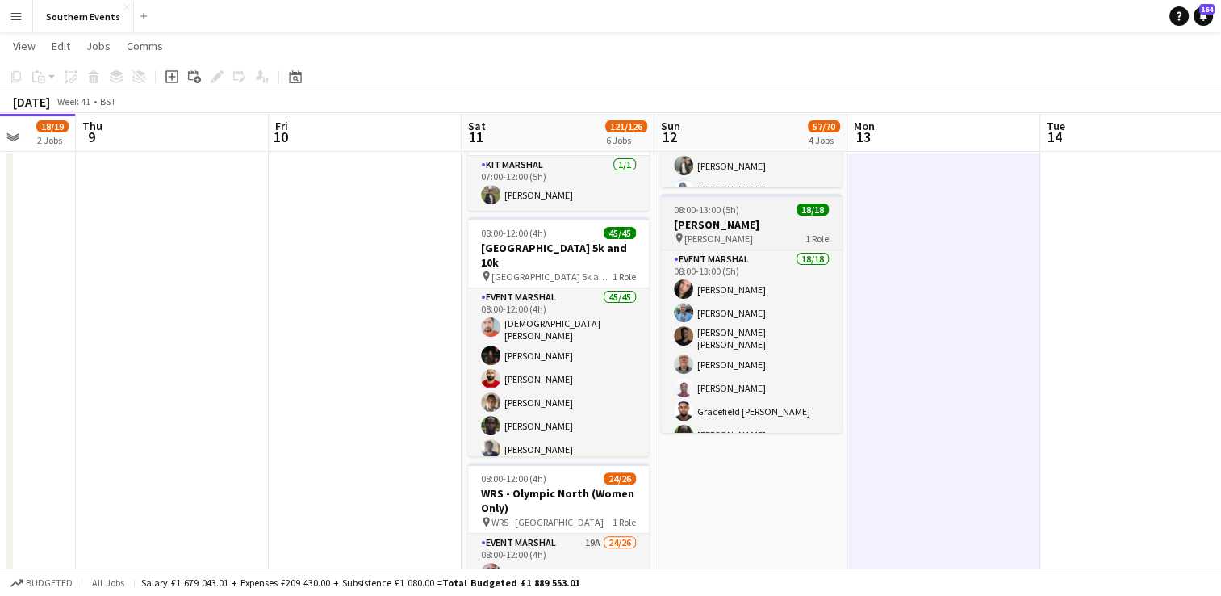
click at [768, 232] on div "pin [PERSON_NAME] 1 Role" at bounding box center [751, 238] width 181 height 13
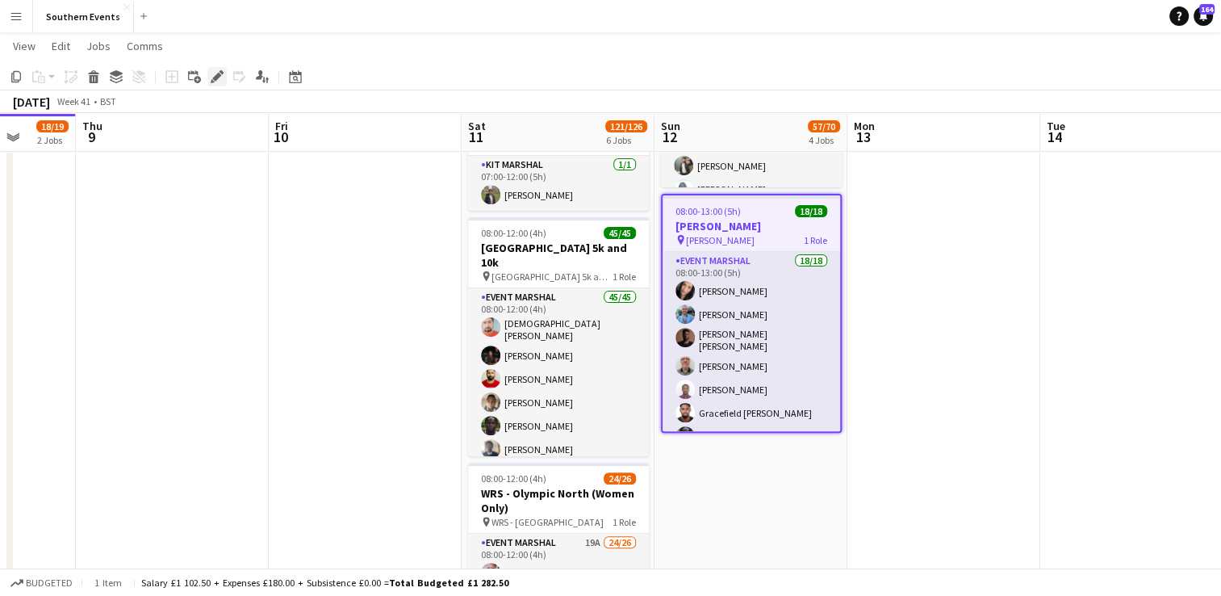
click at [213, 72] on icon "Edit" at bounding box center [217, 76] width 13 height 13
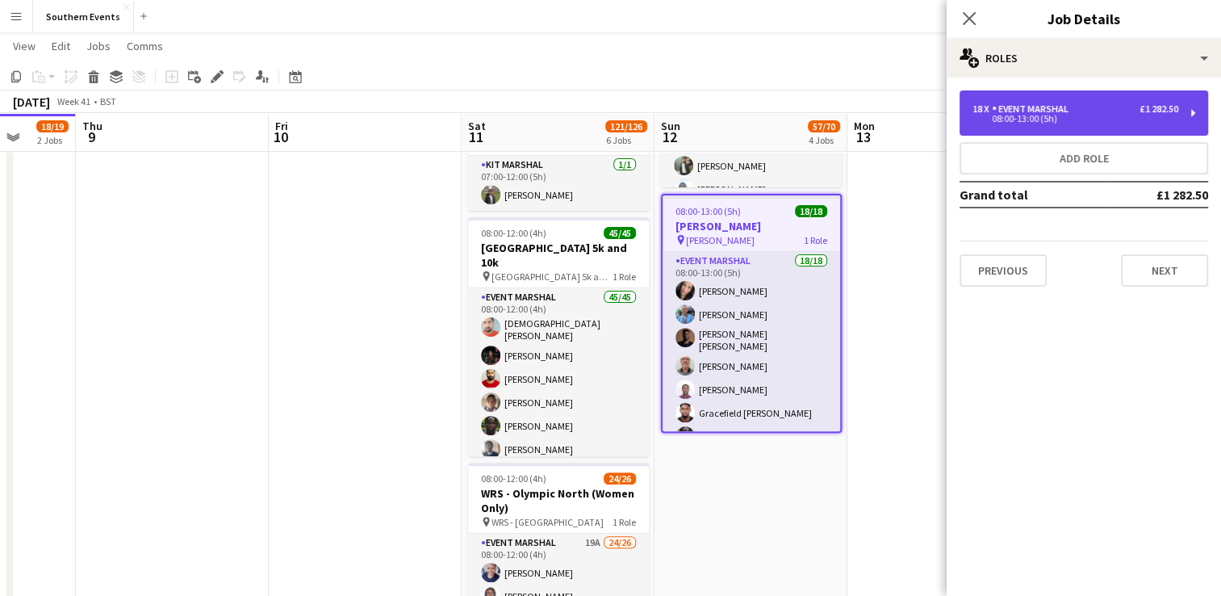
click at [1045, 95] on div "18 x Event Marshal £1 282.50 08:00-13:00 (5h)" at bounding box center [1083, 112] width 249 height 45
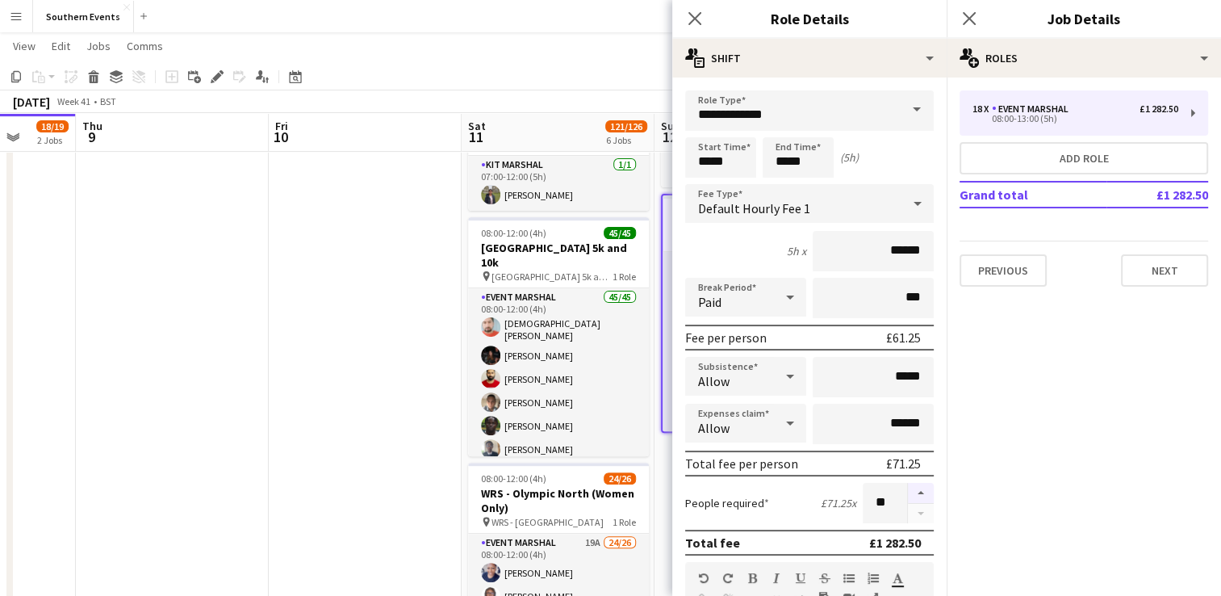
click at [908, 491] on button "button" at bounding box center [921, 493] width 26 height 21
type input "**"
click at [357, 402] on app-date-cell at bounding box center [365, 329] width 193 height 1304
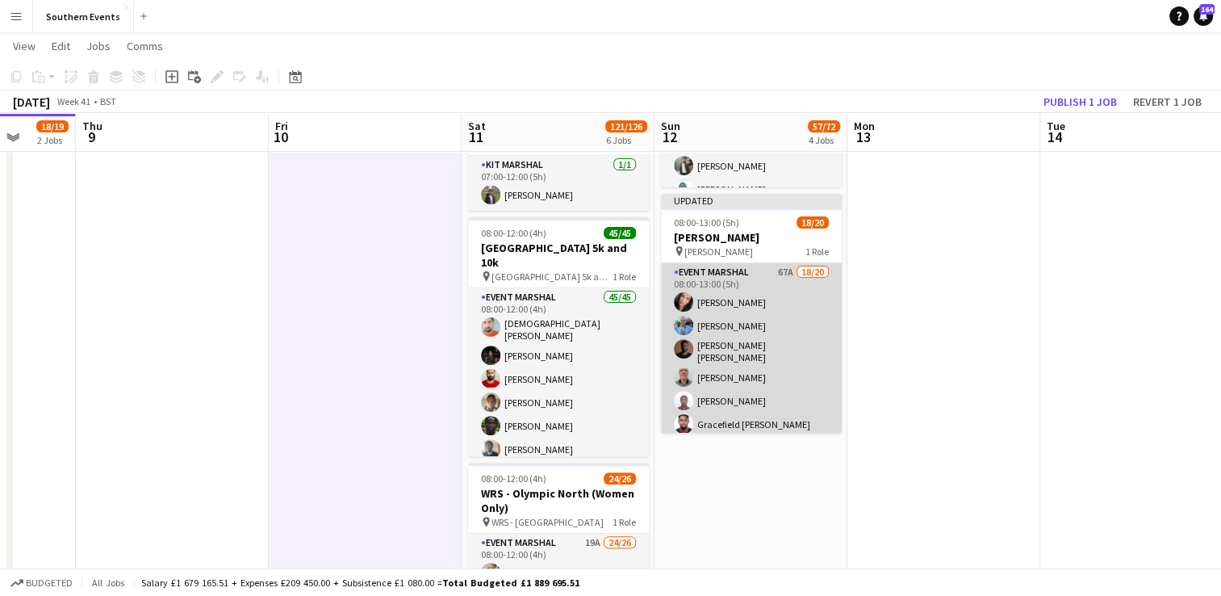
click at [780, 308] on app-card-role "Event Marshal 67A 18/20 08:00-13:00 (5h) [PERSON_NAME] [PERSON_NAME] [PERSON_NA…" at bounding box center [751, 515] width 181 height 504
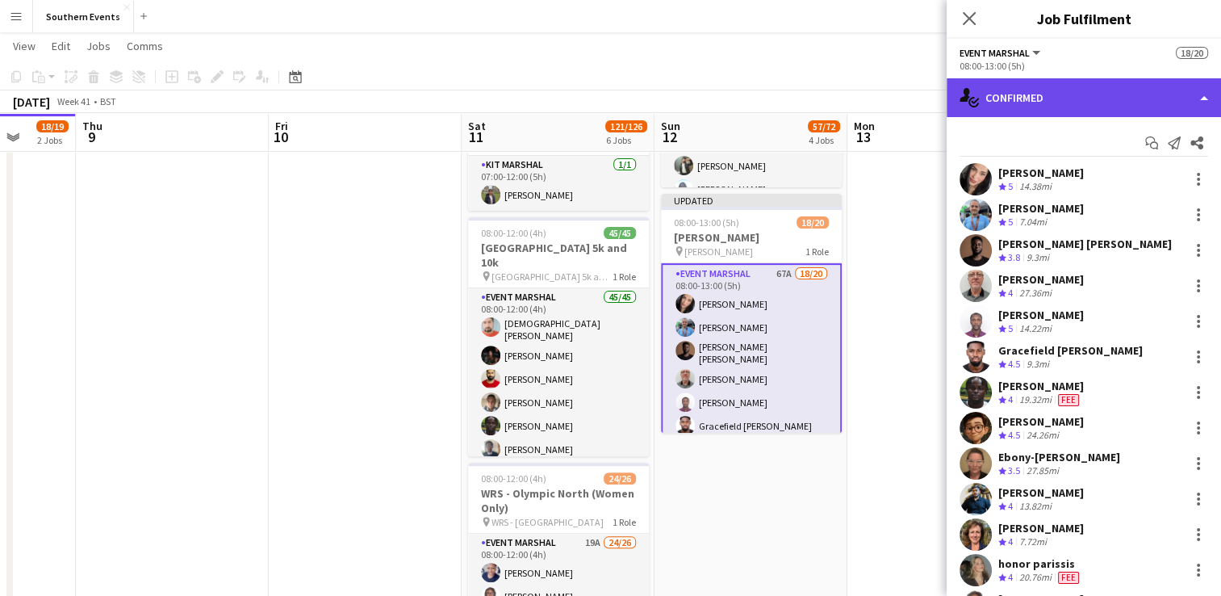
click at [1048, 109] on div "single-neutral-actions-check-2 Confirmed" at bounding box center [1084, 97] width 274 height 39
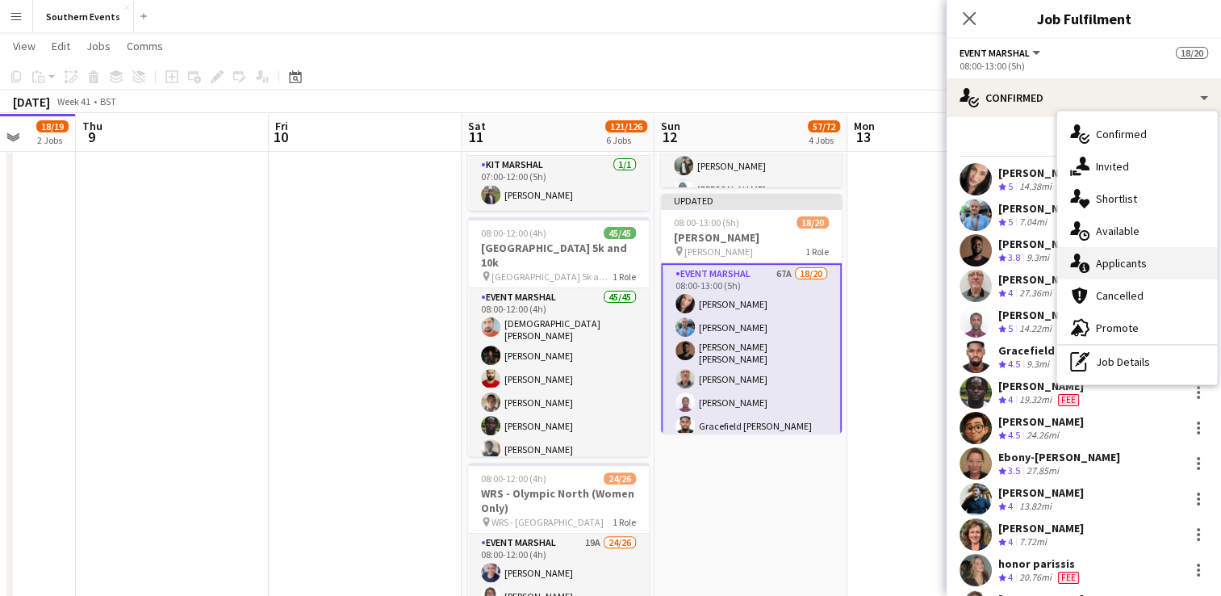
click at [1135, 263] on span "Applicants" at bounding box center [1121, 263] width 51 height 15
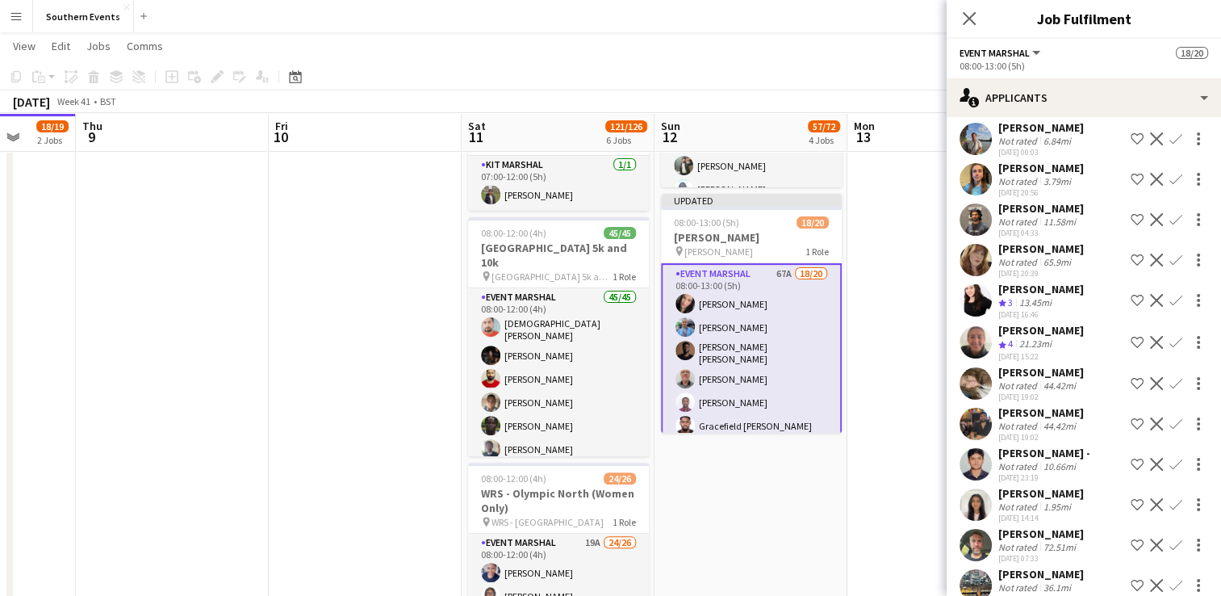
scroll to position [2327, 0]
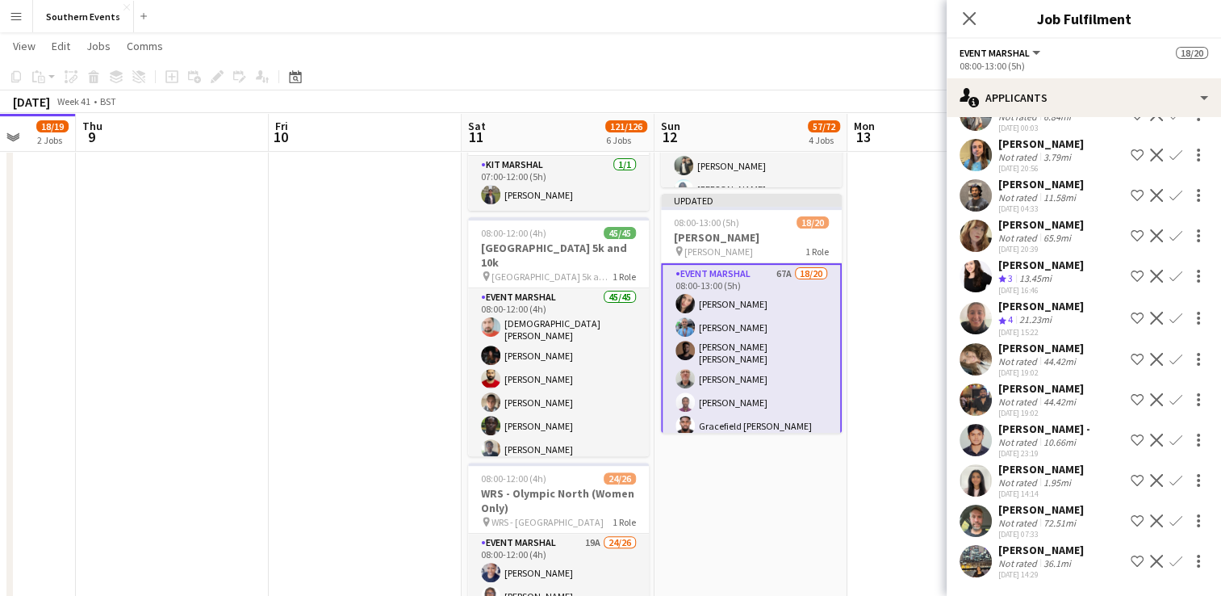
click at [1169, 311] on app-icon "Confirm" at bounding box center [1175, 317] width 13 height 13
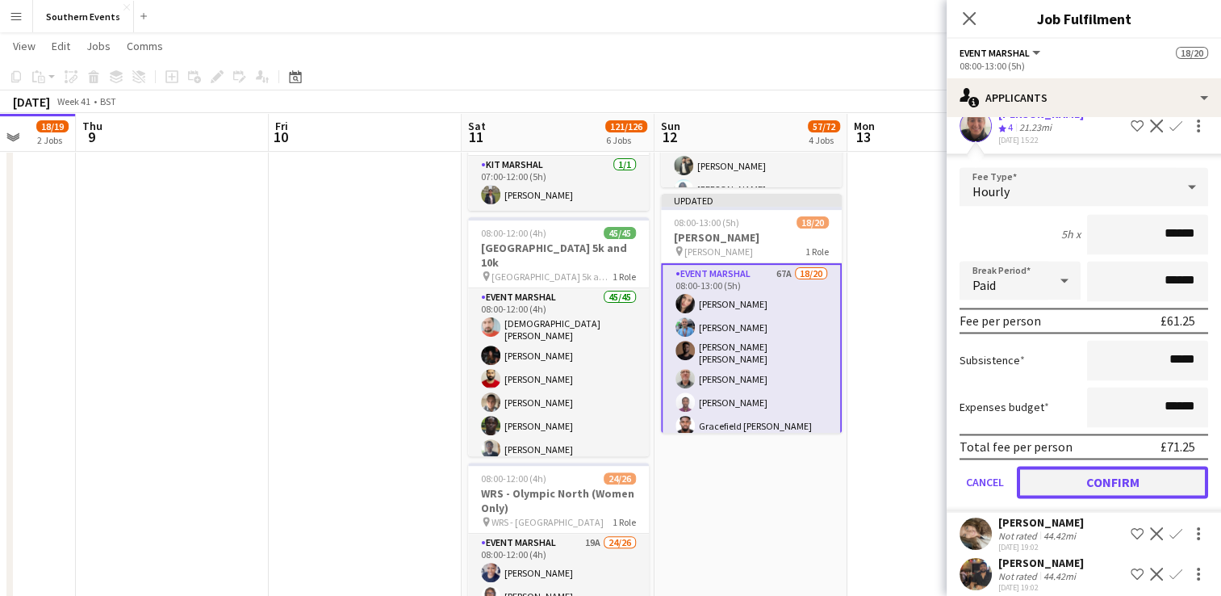
click at [1064, 472] on button "Confirm" at bounding box center [1112, 482] width 191 height 32
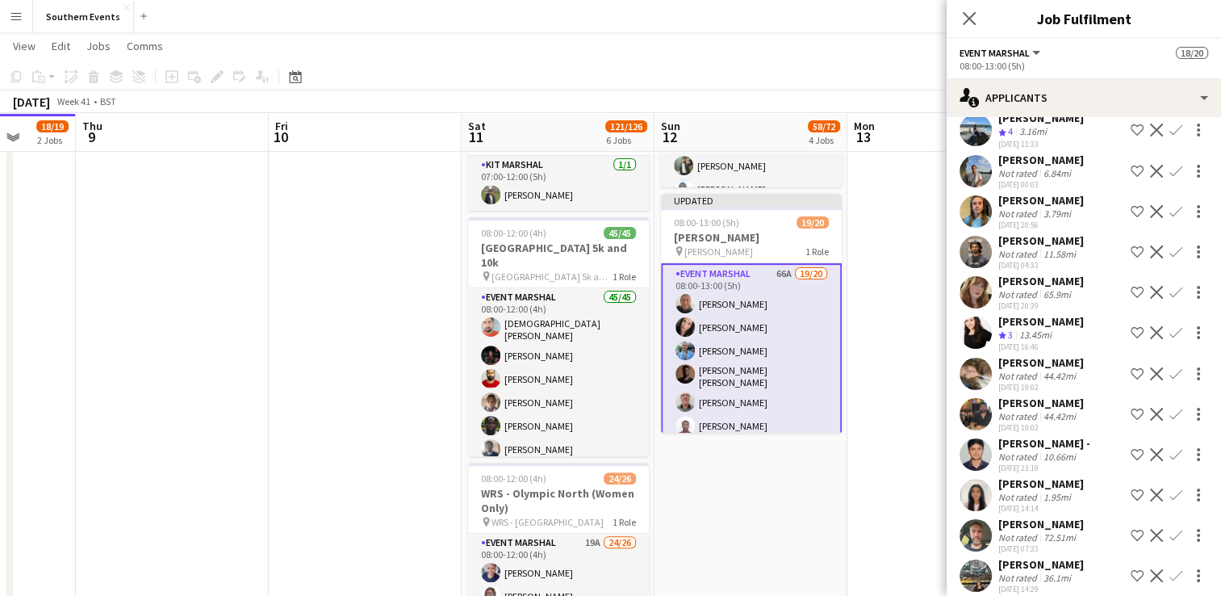
scroll to position [2219, 0]
click at [1166, 203] on button "Confirm" at bounding box center [1175, 212] width 19 height 19
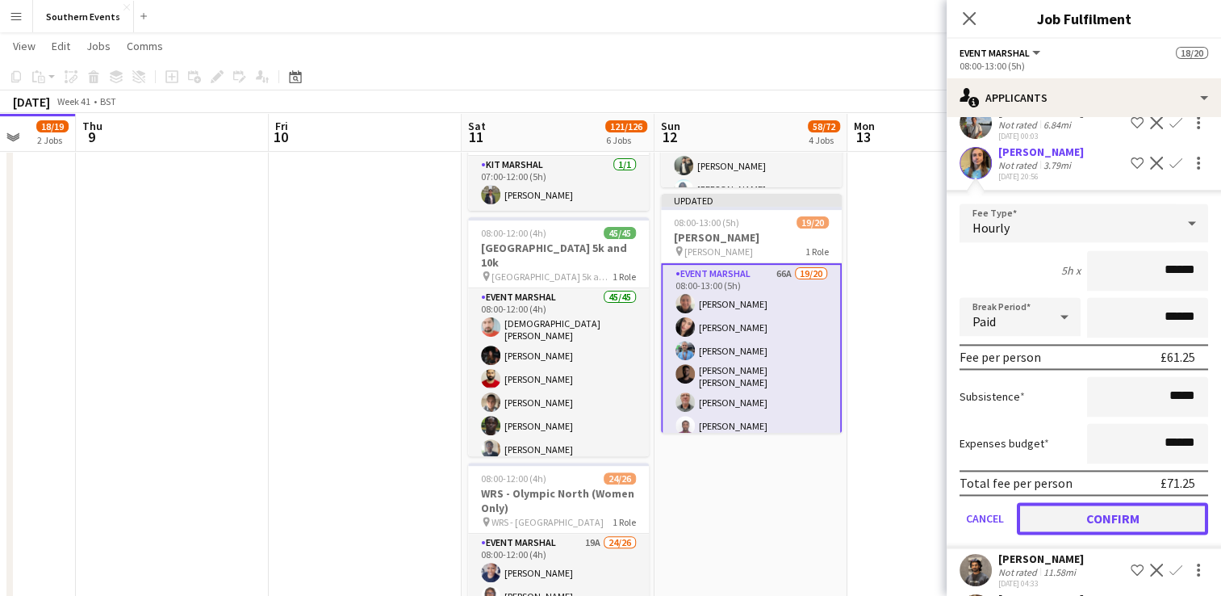
click at [1058, 502] on button "Confirm" at bounding box center [1112, 518] width 191 height 32
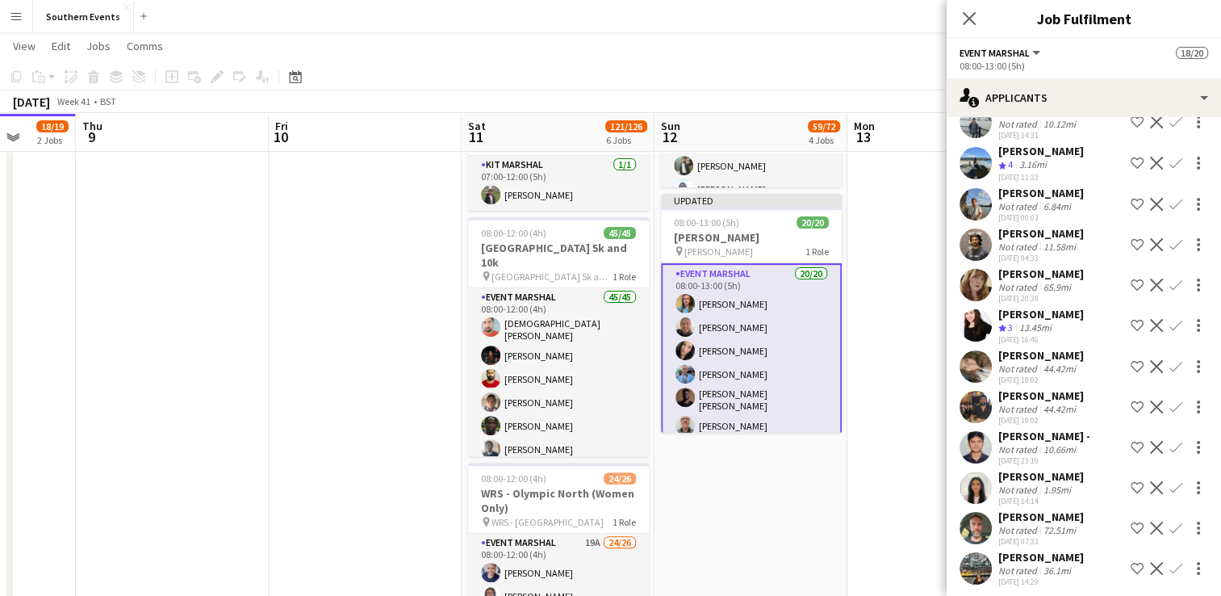
click at [776, 479] on app-date-cell "06:00-11:30 (5h30m) 1/1 RT Kit Assistant - [GEOGRAPHIC_DATA] 10k pin [GEOGRAPHI…" at bounding box center [750, 329] width 193 height 1304
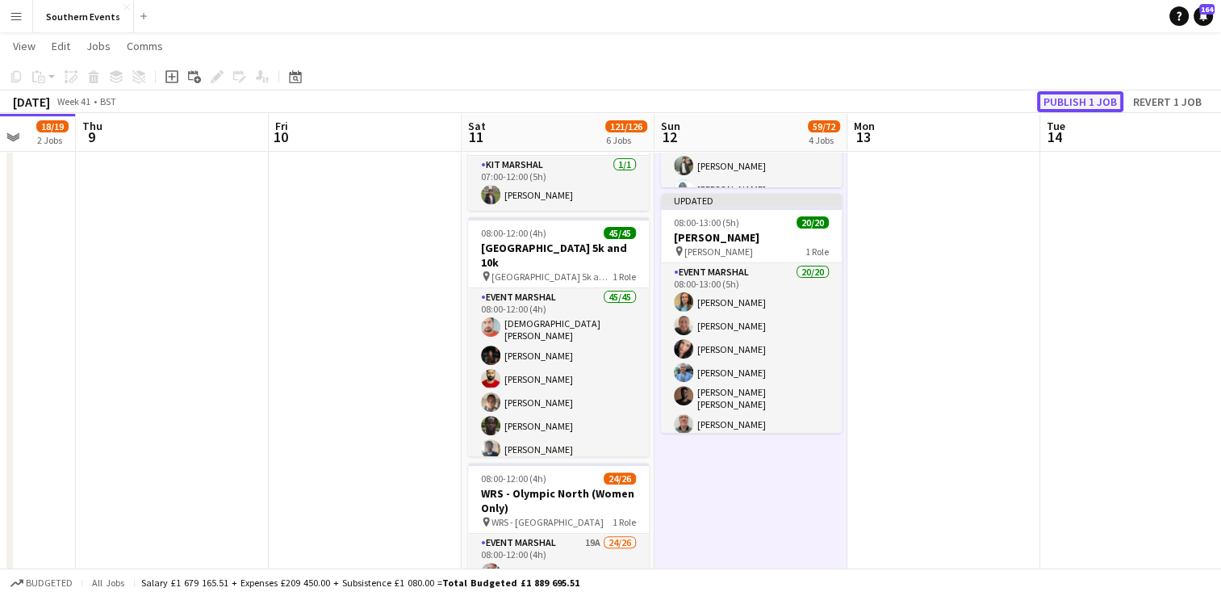
click at [1081, 104] on button "Publish 1 job" at bounding box center [1080, 101] width 86 height 21
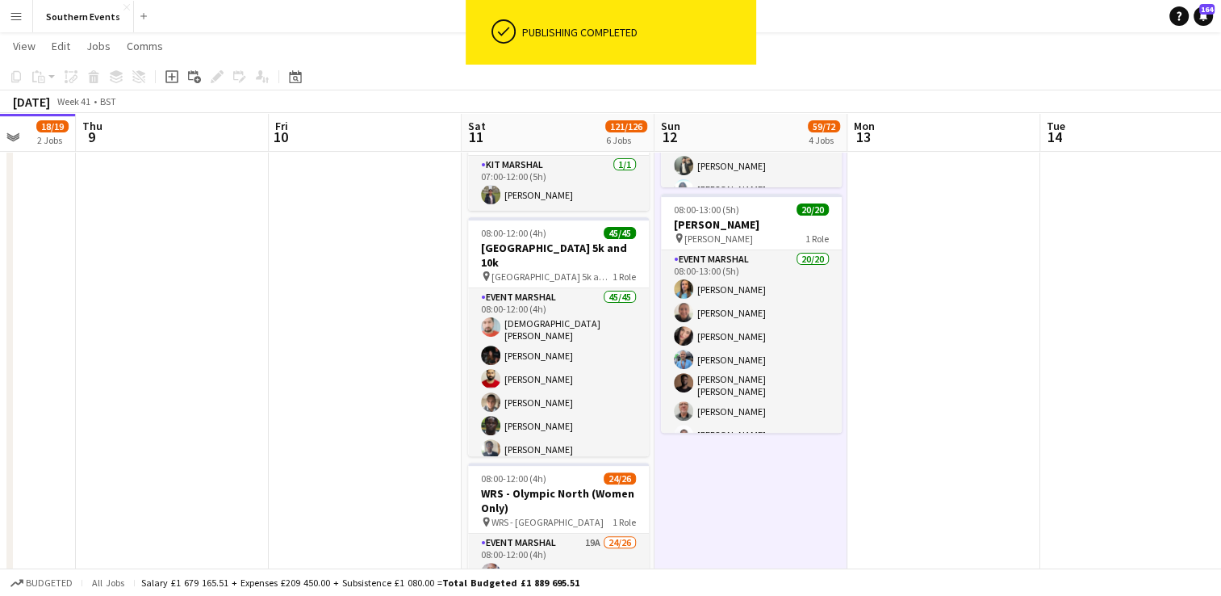
click at [770, 315] on app-card-role "Event Marshal 20/20 08:00-13:00 (5h) [PERSON_NAME] [PERSON_NAME] [PERSON_NAME] …" at bounding box center [751, 502] width 181 height 504
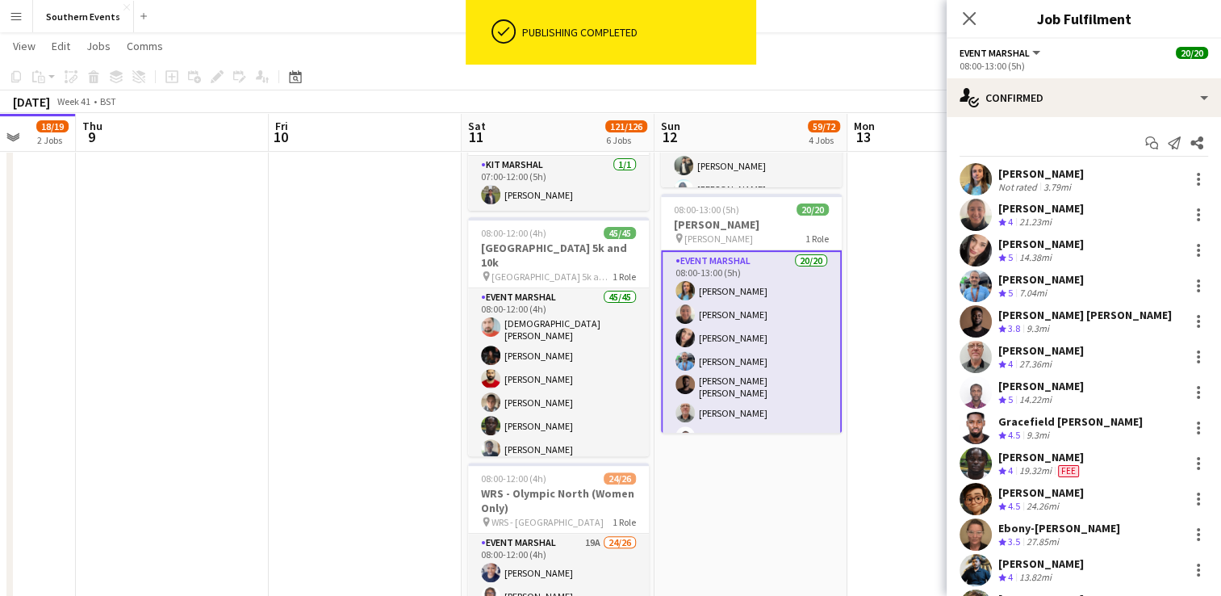
drag, startPoint x: 999, startPoint y: 170, endPoint x: 1081, endPoint y: 203, distance: 87.7
click at [1081, 203] on div "[PERSON_NAME] Not rated 3.79mi [PERSON_NAME] Crew rating 4 21.23mi [PERSON_NAME…" at bounding box center [1084, 516] width 274 height 707
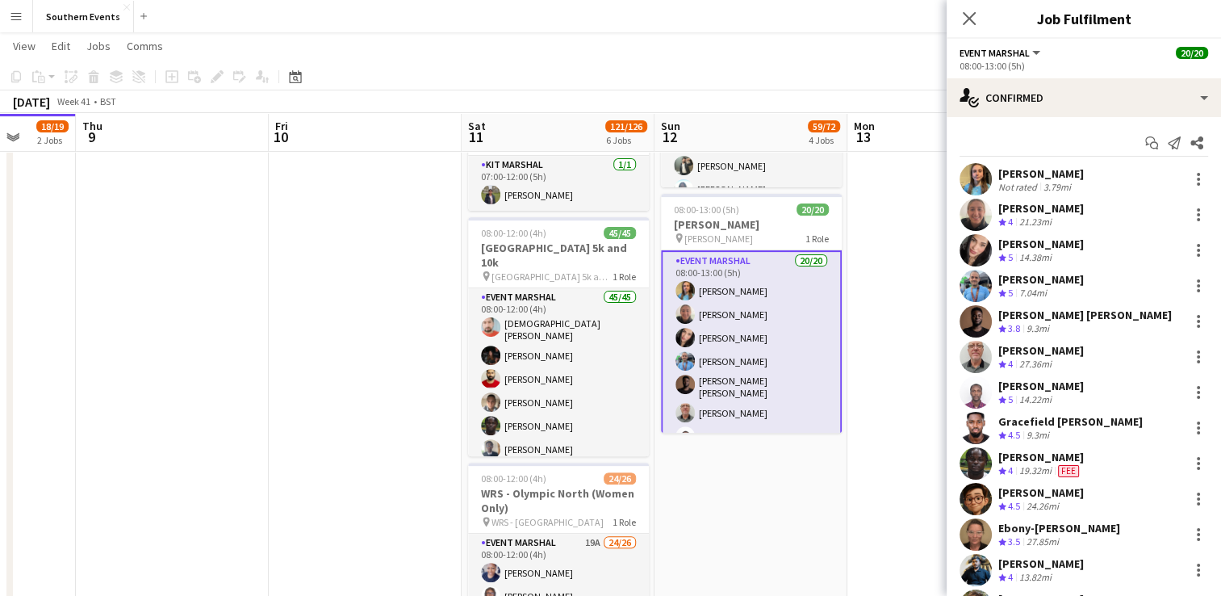
copy div "[PERSON_NAME] Not rated 3.79mi [PERSON_NAME]"
click at [724, 489] on app-date-cell "06:00-11:30 (5h30m) 1/1 RT Kit Assistant - [GEOGRAPHIC_DATA] 10k pin [GEOGRAPHI…" at bounding box center [750, 329] width 193 height 1304
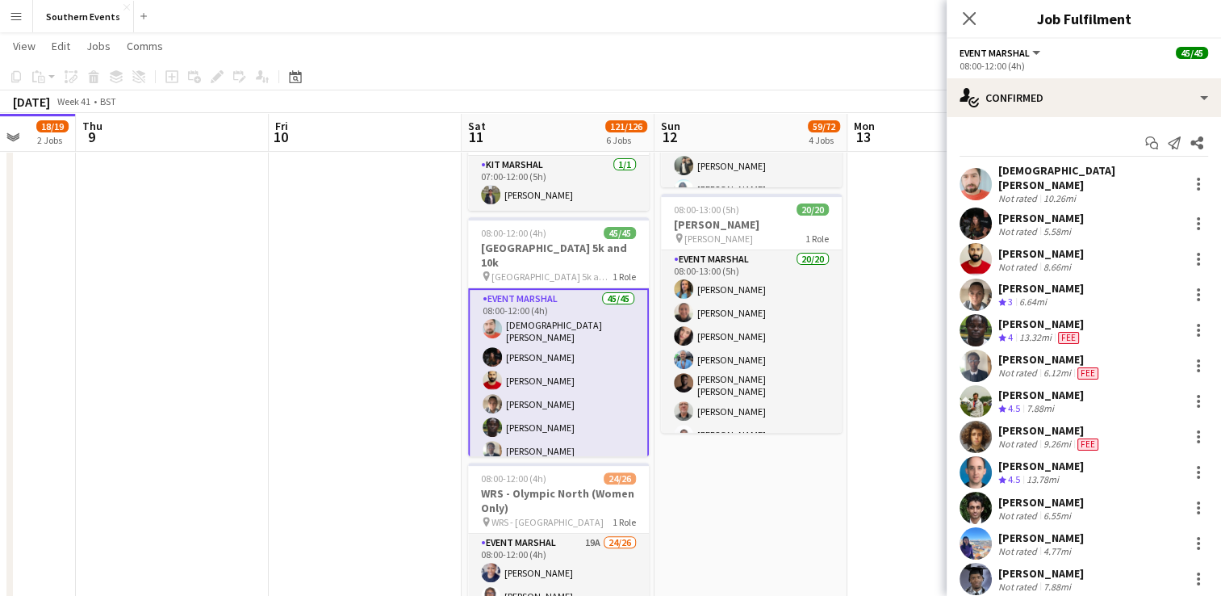
scroll to position [1208, 0]
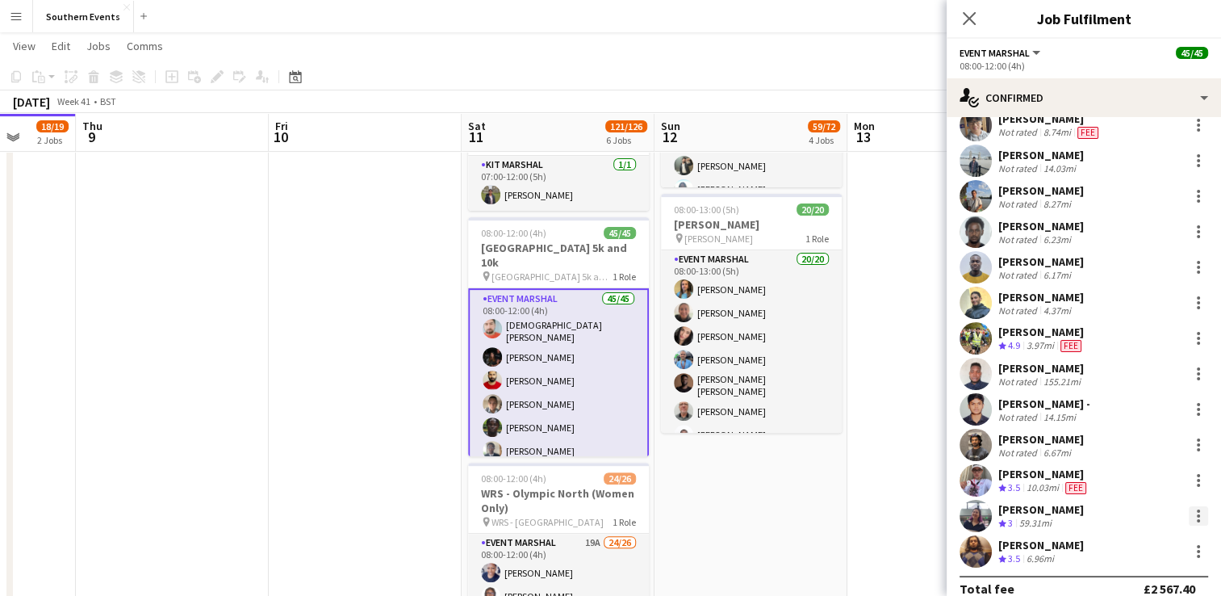
click at [1189, 506] on div at bounding box center [1198, 515] width 19 height 19
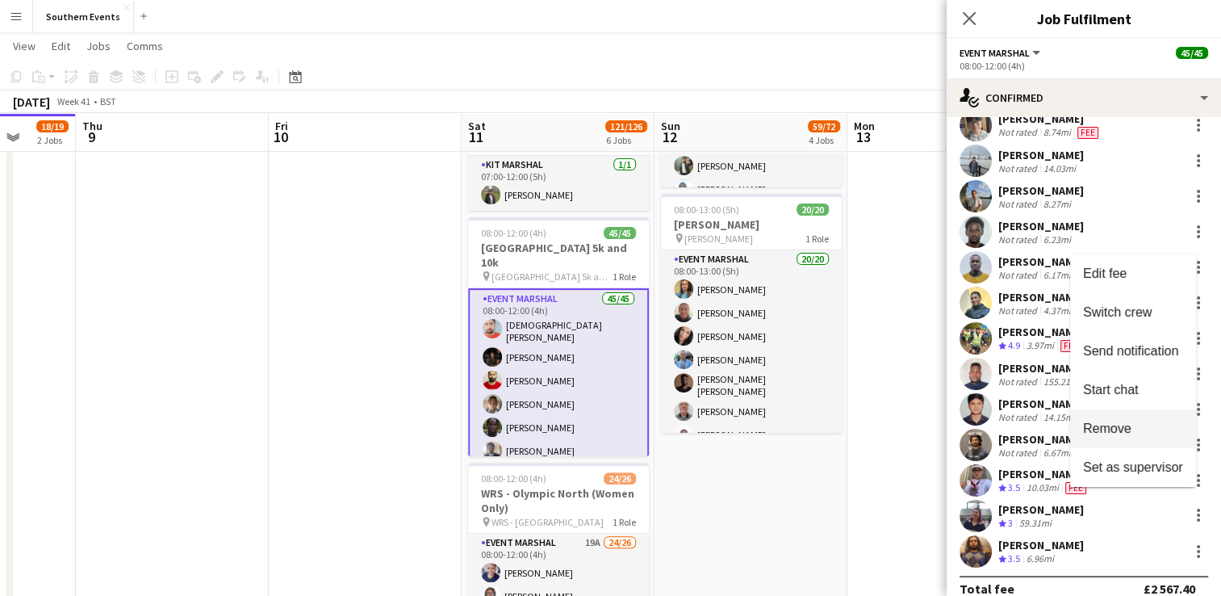
click at [1127, 441] on button "Remove" at bounding box center [1133, 428] width 126 height 39
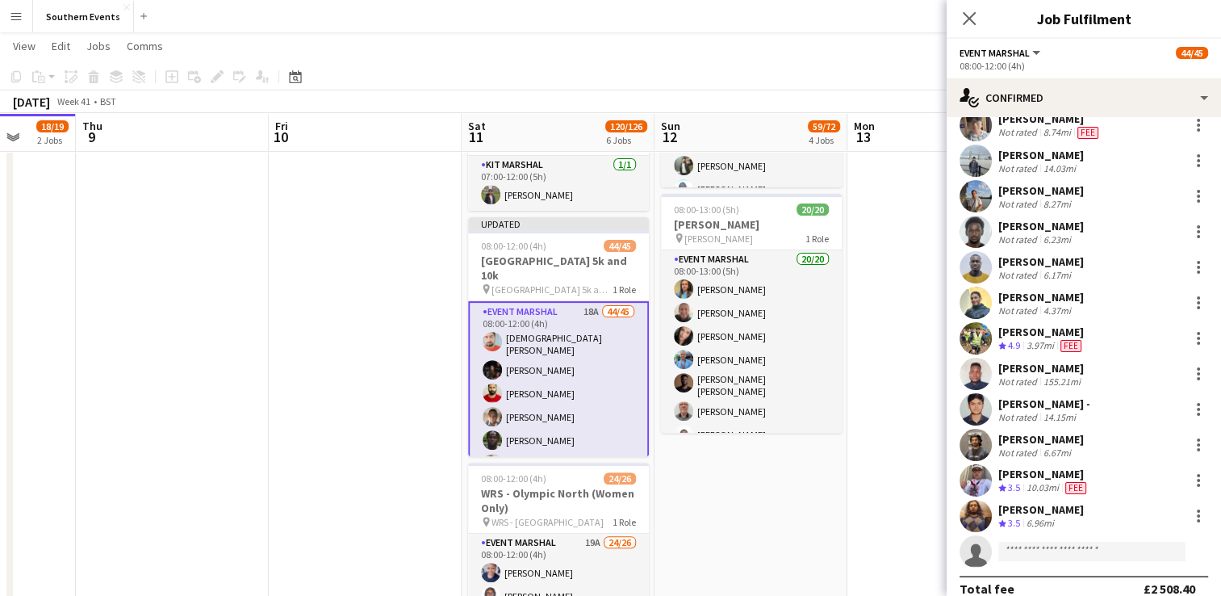
click at [762, 493] on app-date-cell "06:00-11:30 (5h30m) 1/1 RT Kit Assistant - [GEOGRAPHIC_DATA] 10k pin [GEOGRAPHI…" at bounding box center [750, 329] width 193 height 1304
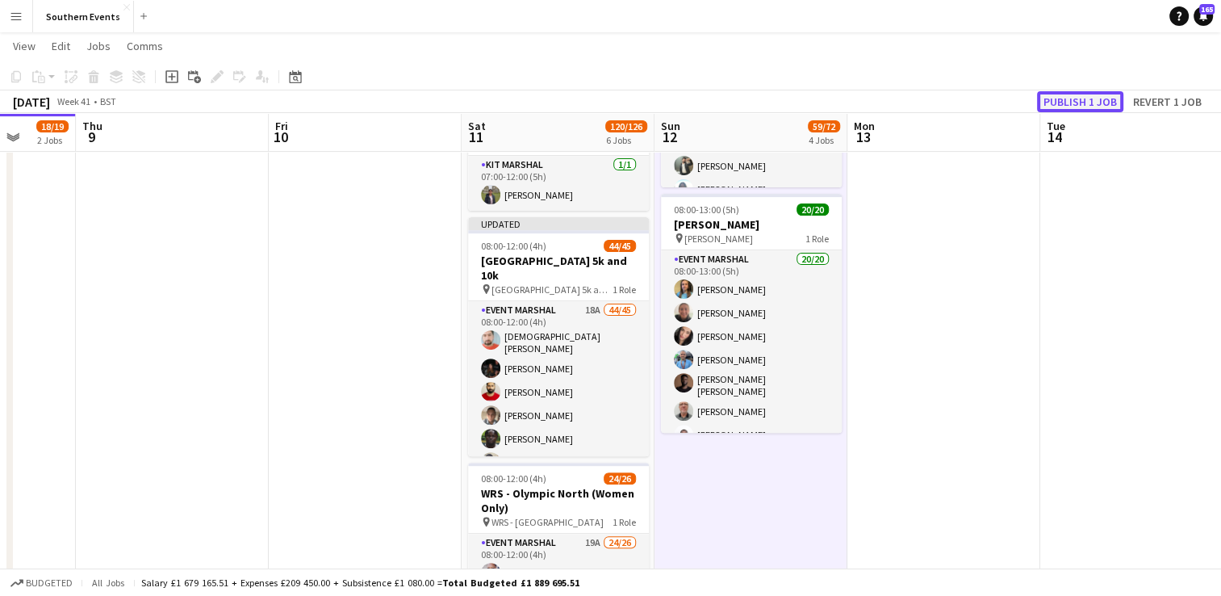
click at [1064, 102] on button "Publish 1 job" at bounding box center [1080, 101] width 86 height 21
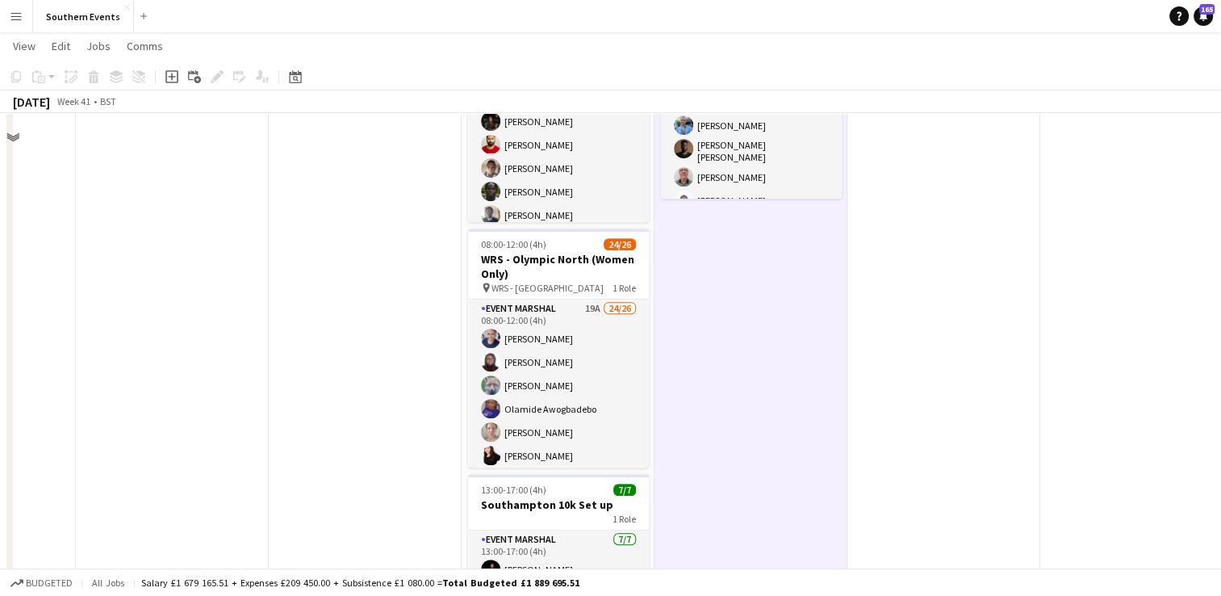
scroll to position [741, 0]
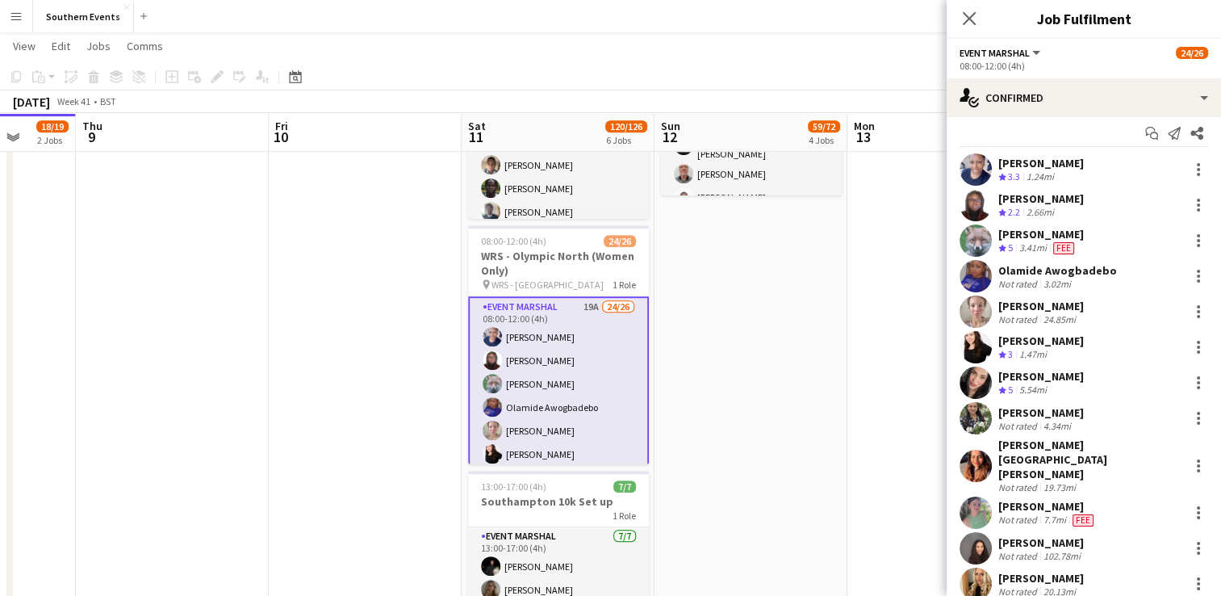
scroll to position [0, 0]
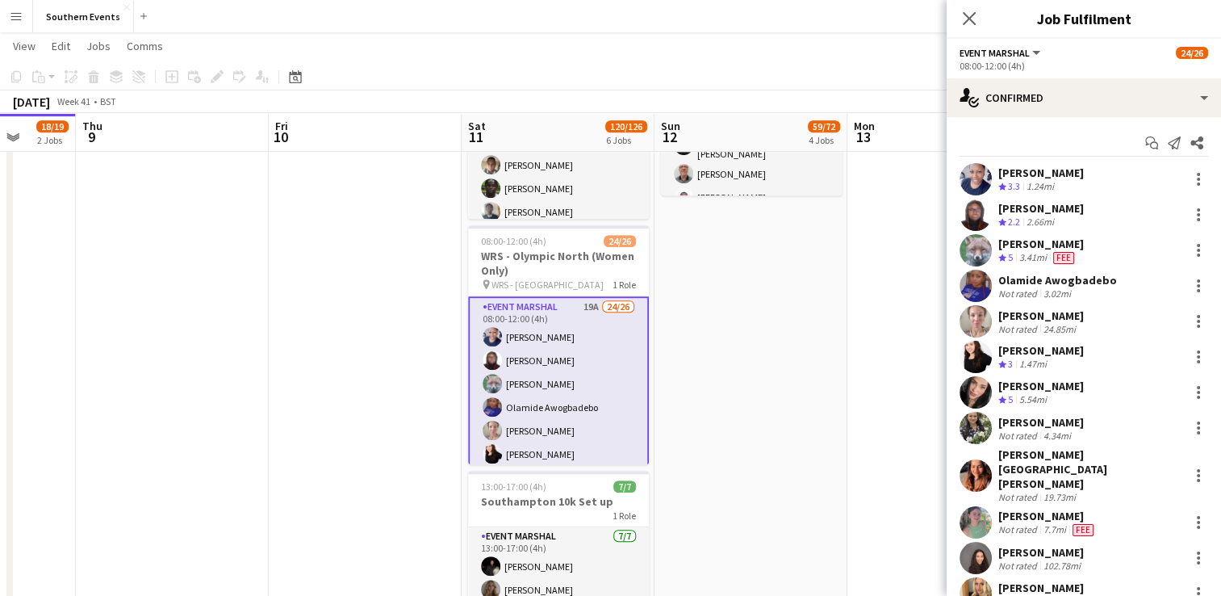
click at [792, 346] on app-date-cell "06:00-11:30 (5h30m) 1/1 RT Kit Assistant - [GEOGRAPHIC_DATA] 10k pin [GEOGRAPHI…" at bounding box center [750, 92] width 193 height 1304
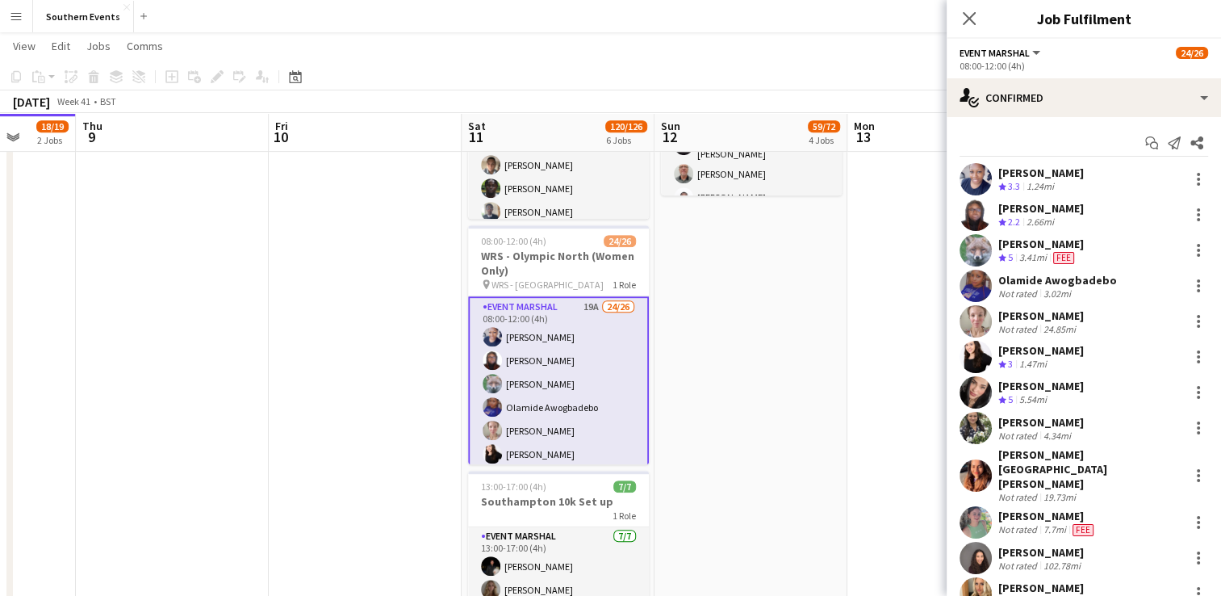
click at [829, 370] on app-date-cell "06:00-11:30 (5h30m) 1/1 RT Kit Assistant - [GEOGRAPHIC_DATA] 10k pin [GEOGRAPHI…" at bounding box center [750, 92] width 193 height 1304
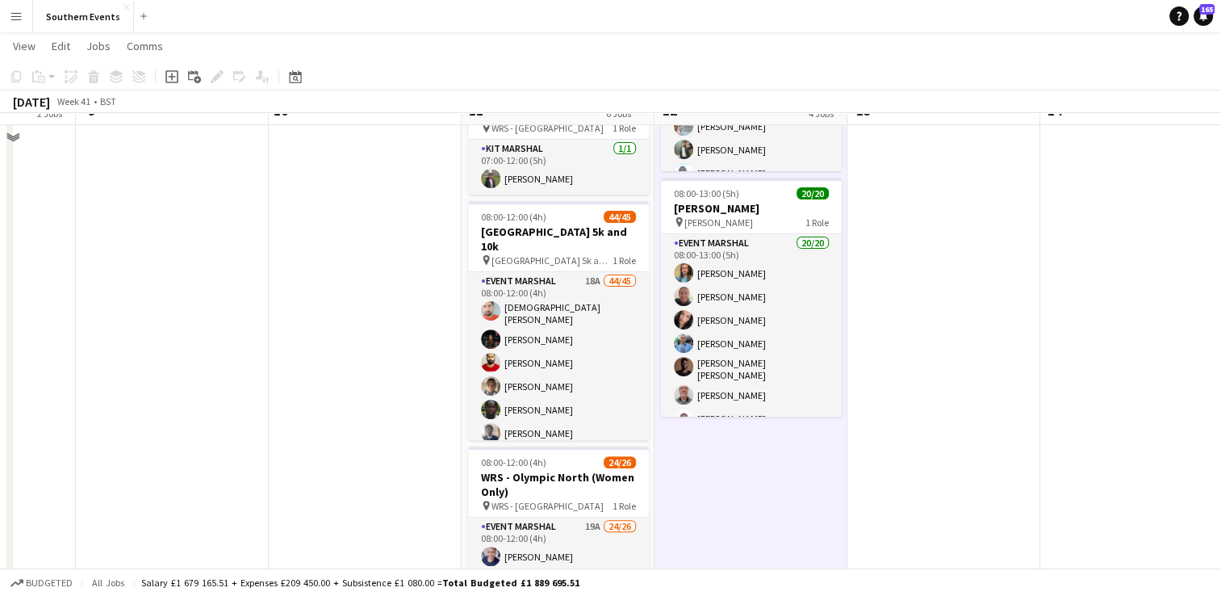
scroll to position [492, 0]
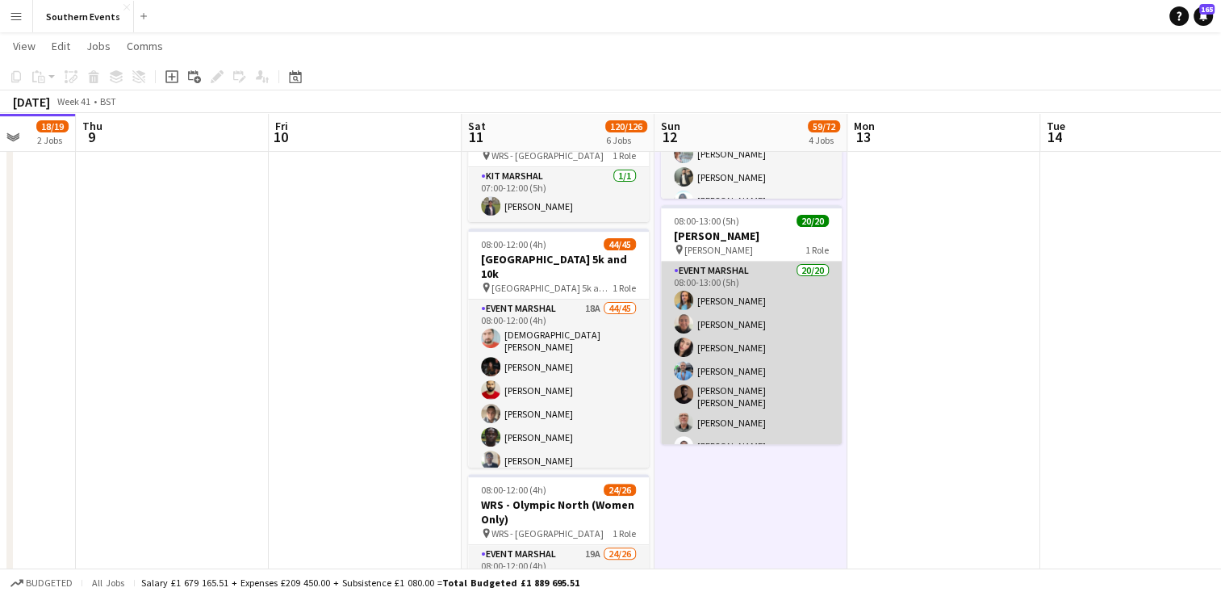
click at [775, 334] on app-card-role "Event Marshal 20/20 08:00-13:00 (5h) [PERSON_NAME] [PERSON_NAME] [PERSON_NAME] …" at bounding box center [751, 513] width 181 height 504
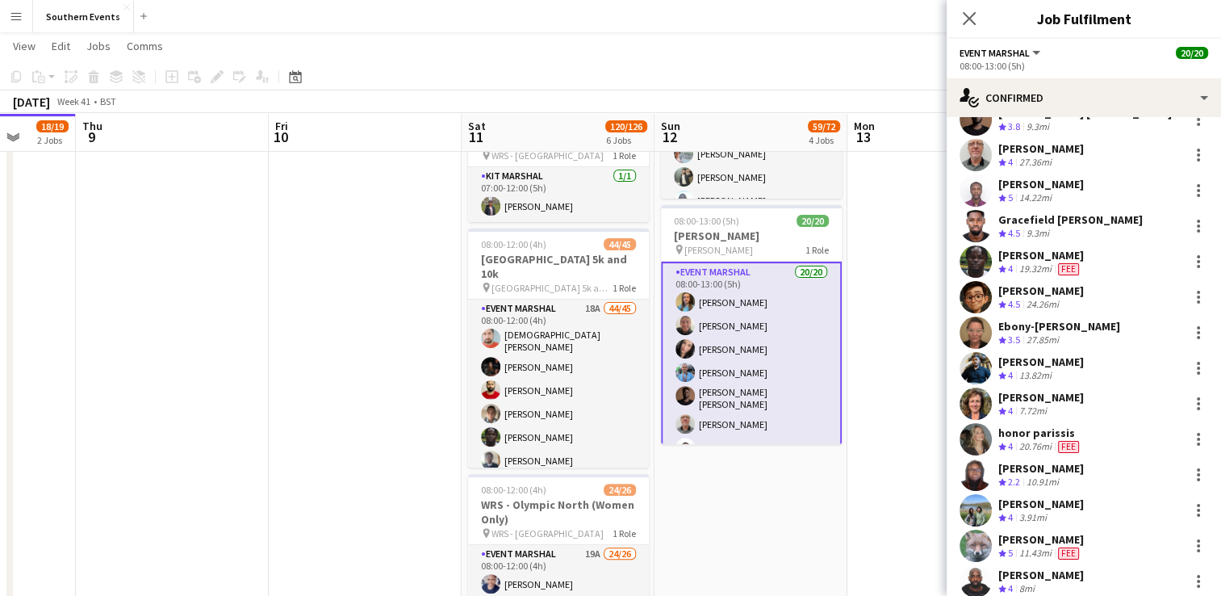
scroll to position [320, 0]
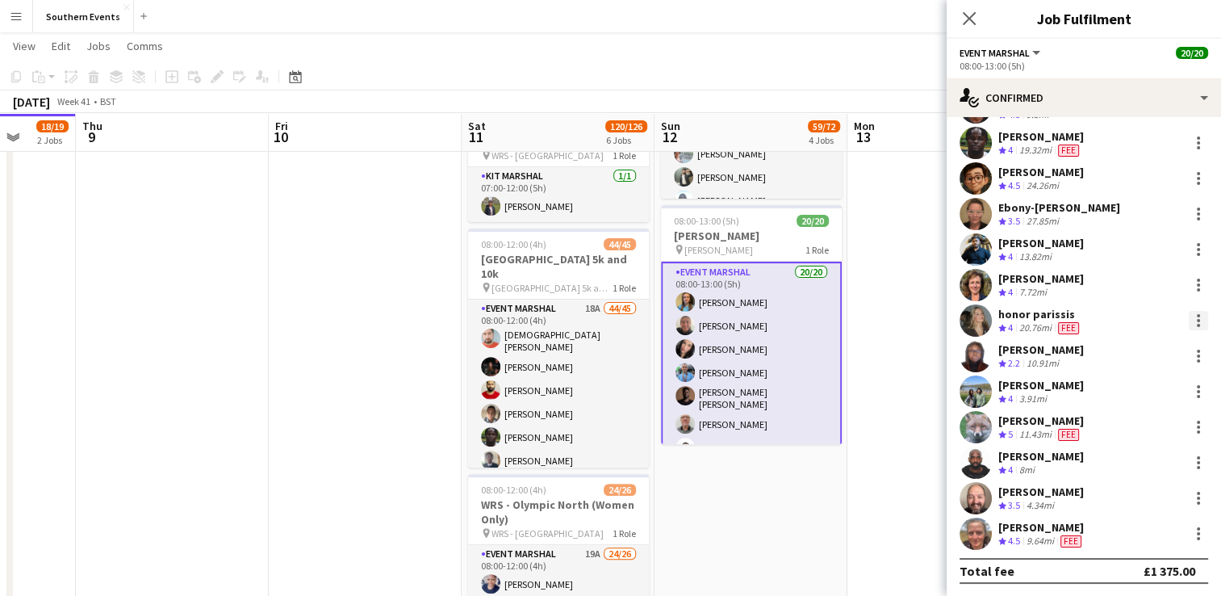
click at [1189, 318] on div at bounding box center [1198, 320] width 19 height 19
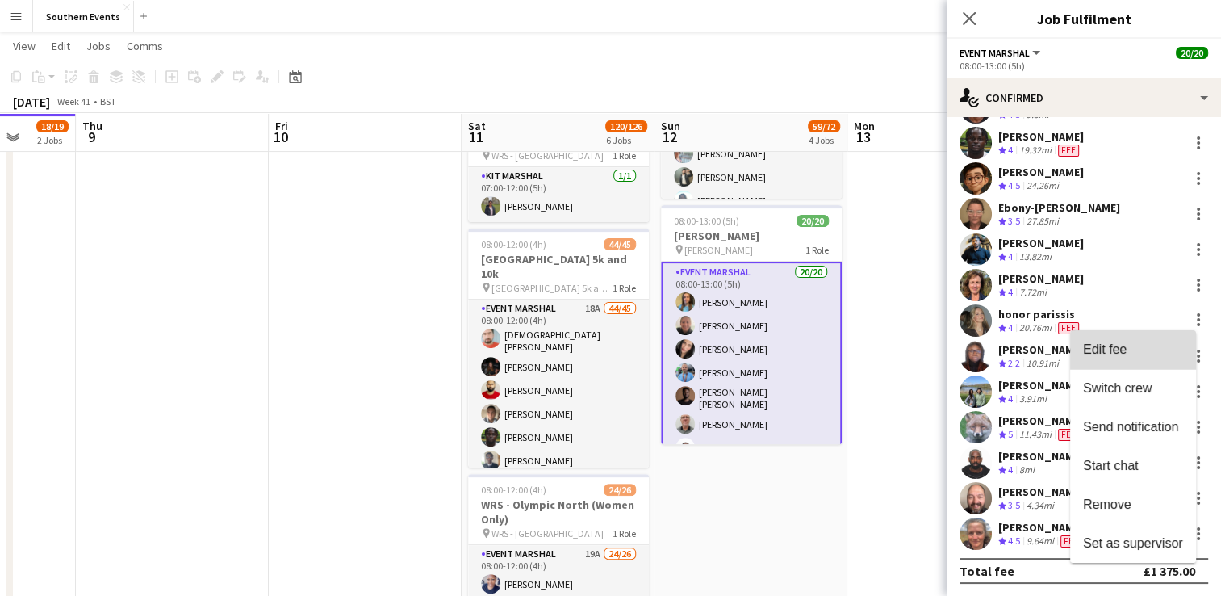
click at [1113, 359] on button "Edit fee" at bounding box center [1133, 349] width 126 height 39
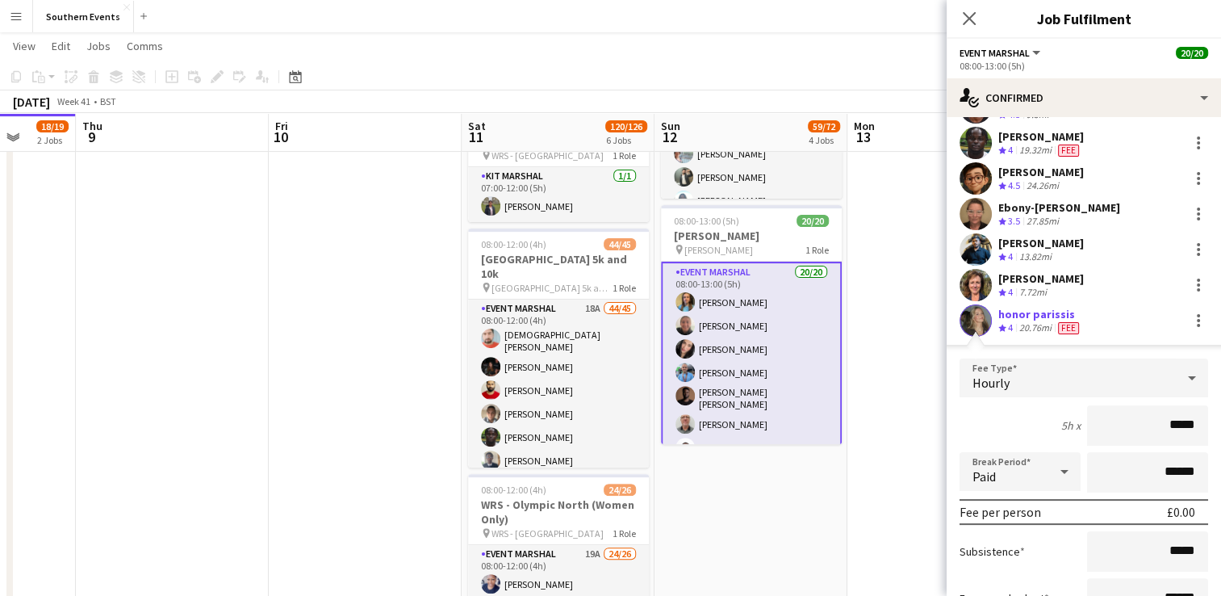
click at [1164, 418] on input "*****" at bounding box center [1147, 425] width 121 height 40
type input "******"
click at [1010, 412] on div "5h x ******" at bounding box center [1083, 425] width 249 height 40
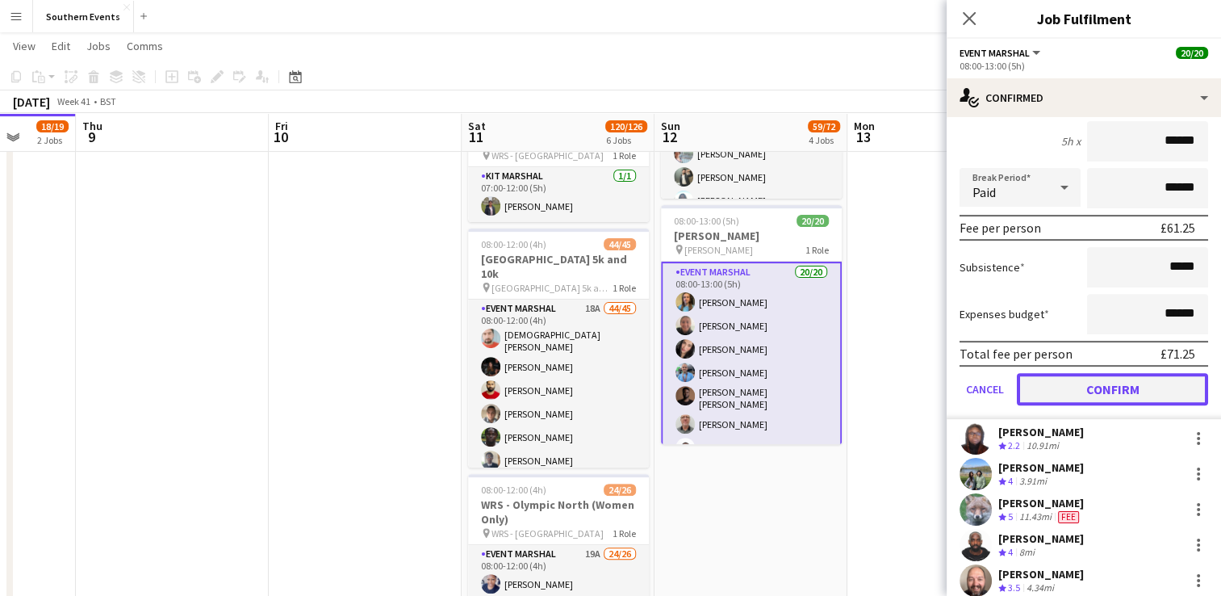
click at [1069, 390] on button "Confirm" at bounding box center [1112, 389] width 191 height 32
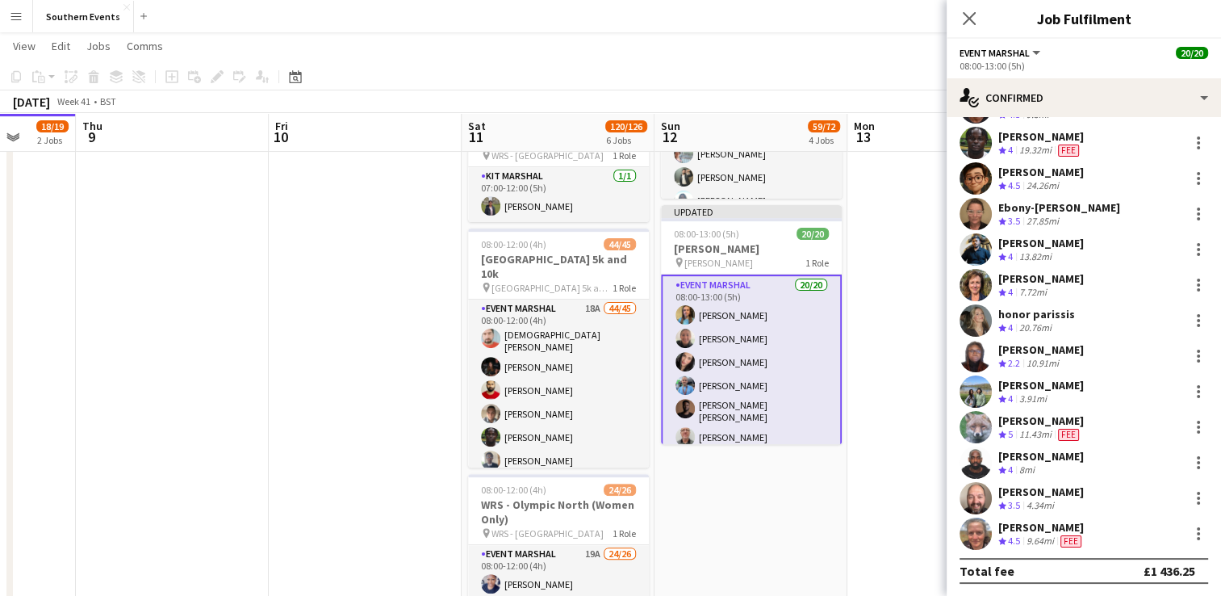
click at [910, 381] on app-date-cell at bounding box center [943, 341] width 193 height 1304
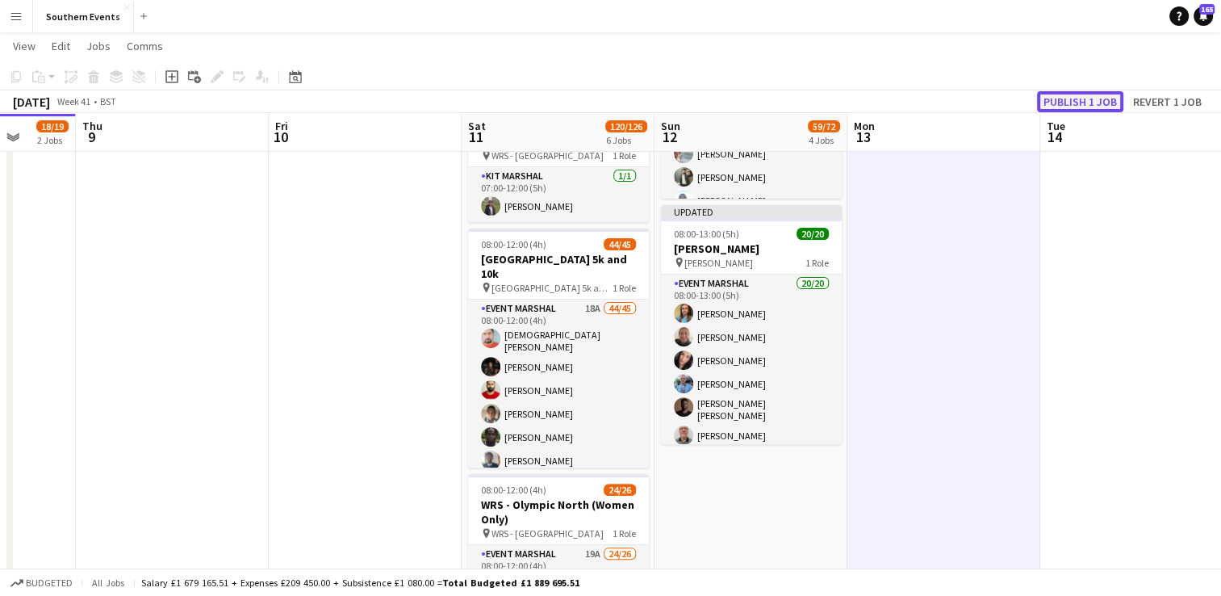
click at [1072, 106] on button "Publish 1 job" at bounding box center [1080, 101] width 86 height 21
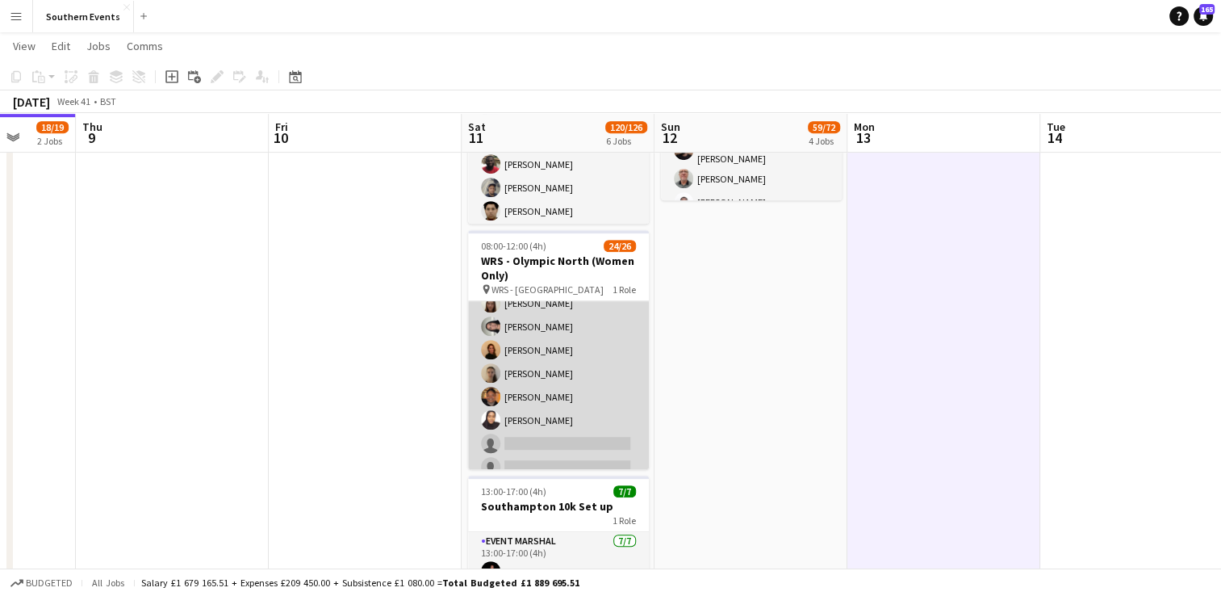
scroll to position [471, 0]
